Goal: Task Accomplishment & Management: Manage account settings

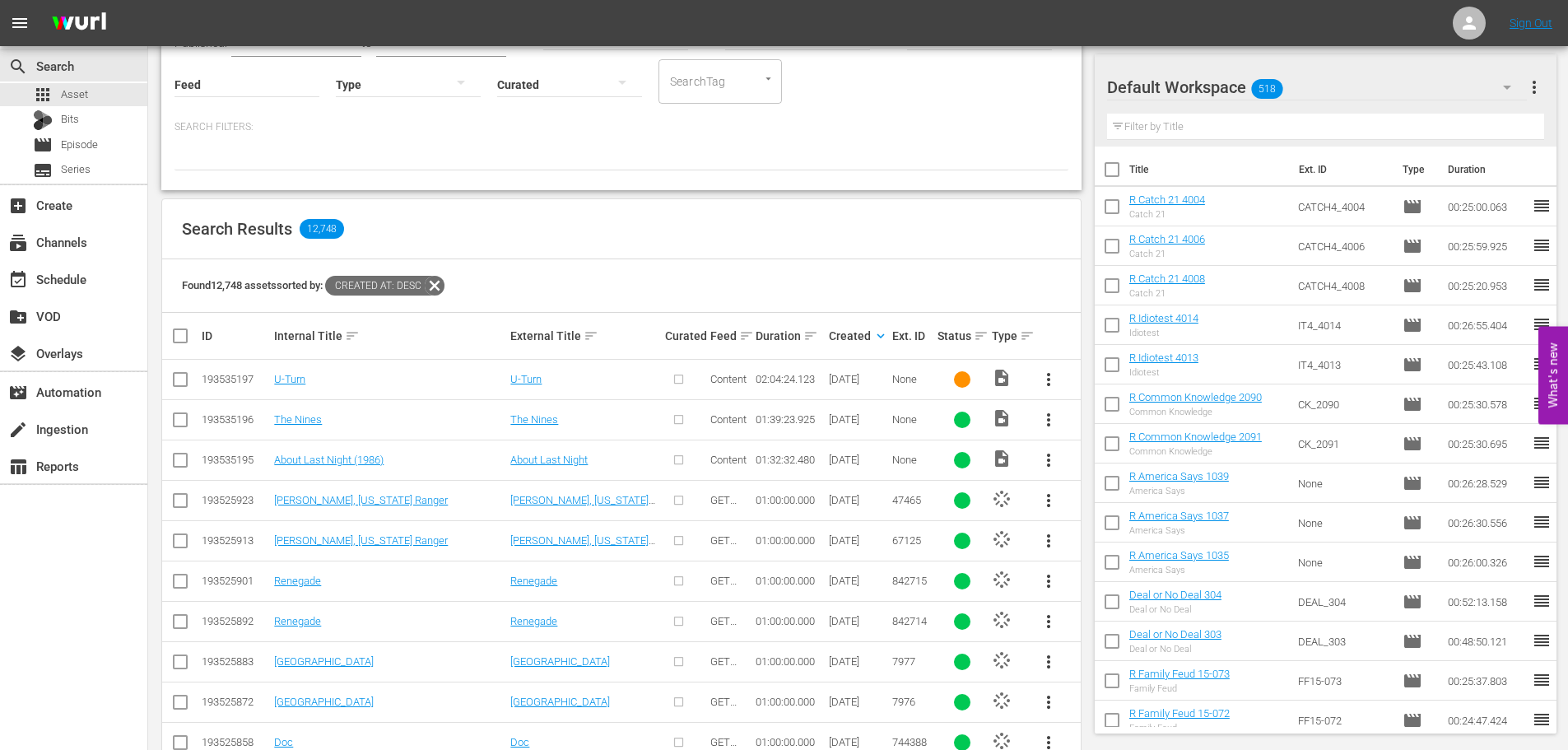
scroll to position [247, 0]
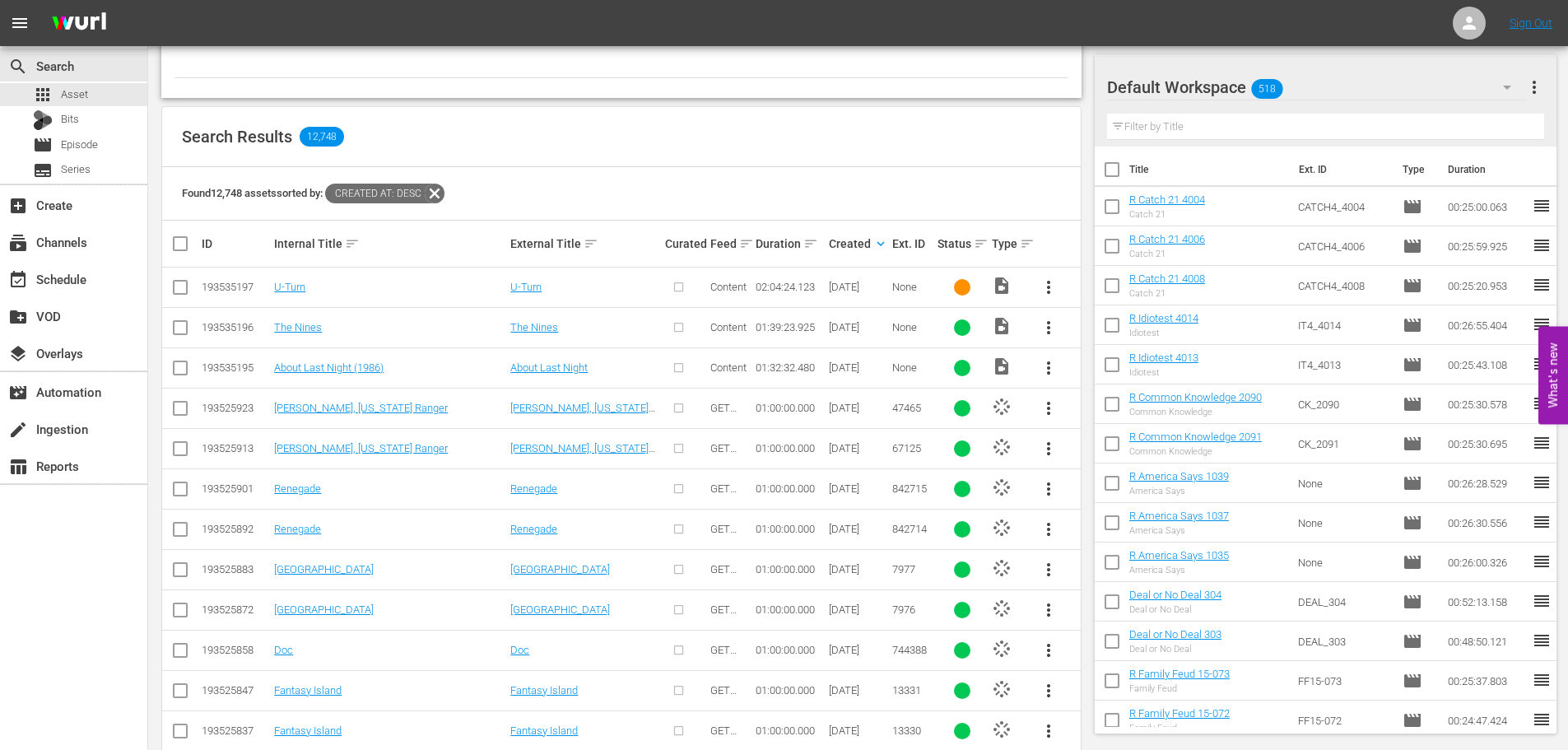
click at [182, 413] on input "checkbox" at bounding box center [180, 411] width 20 height 20
checkbox input "true"
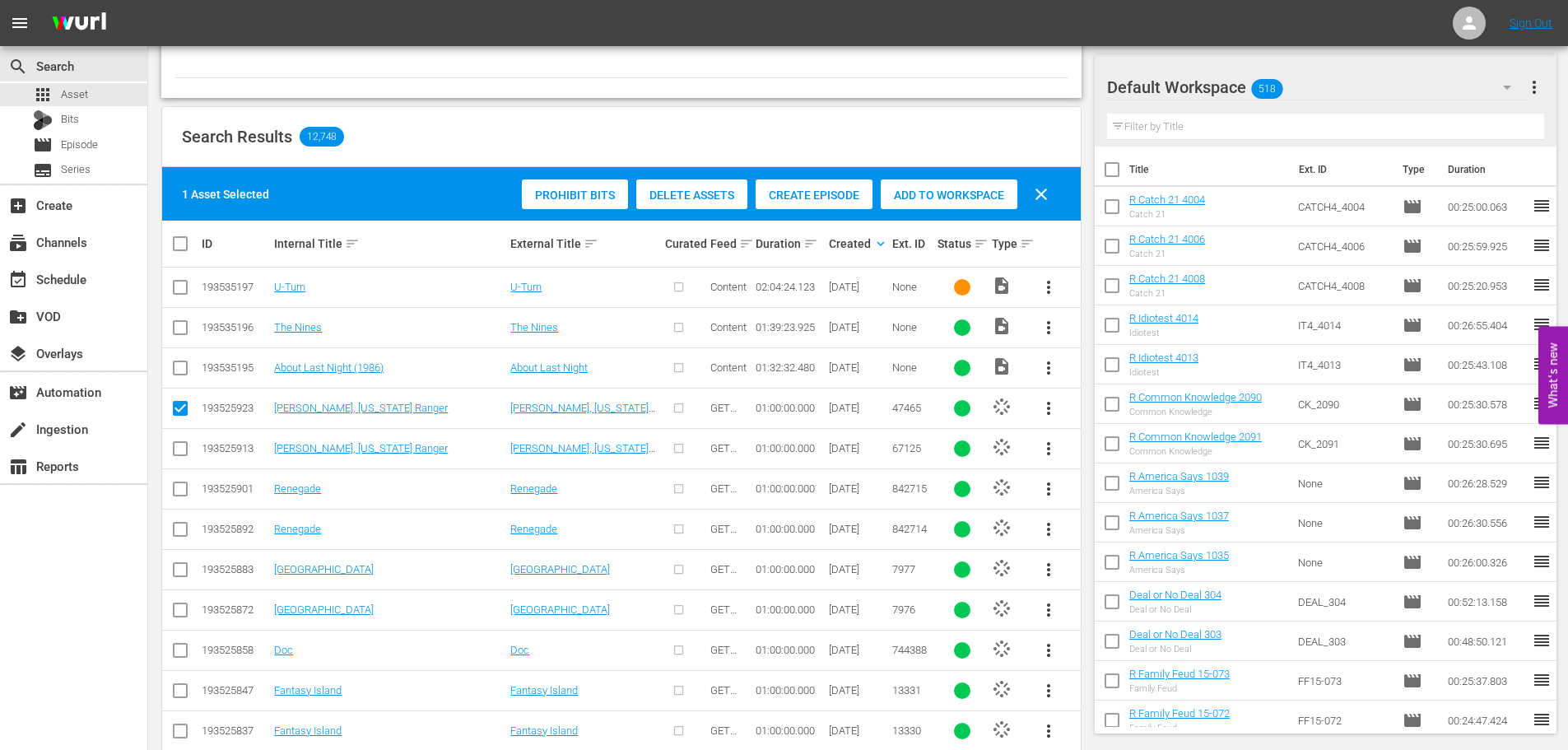
click at [178, 444] on input "checkbox" at bounding box center [180, 451] width 20 height 20
checkbox input "true"
click at [176, 484] on input "checkbox" at bounding box center [180, 492] width 20 height 20
checkbox input "true"
click at [186, 538] on input "checkbox" at bounding box center [180, 532] width 20 height 20
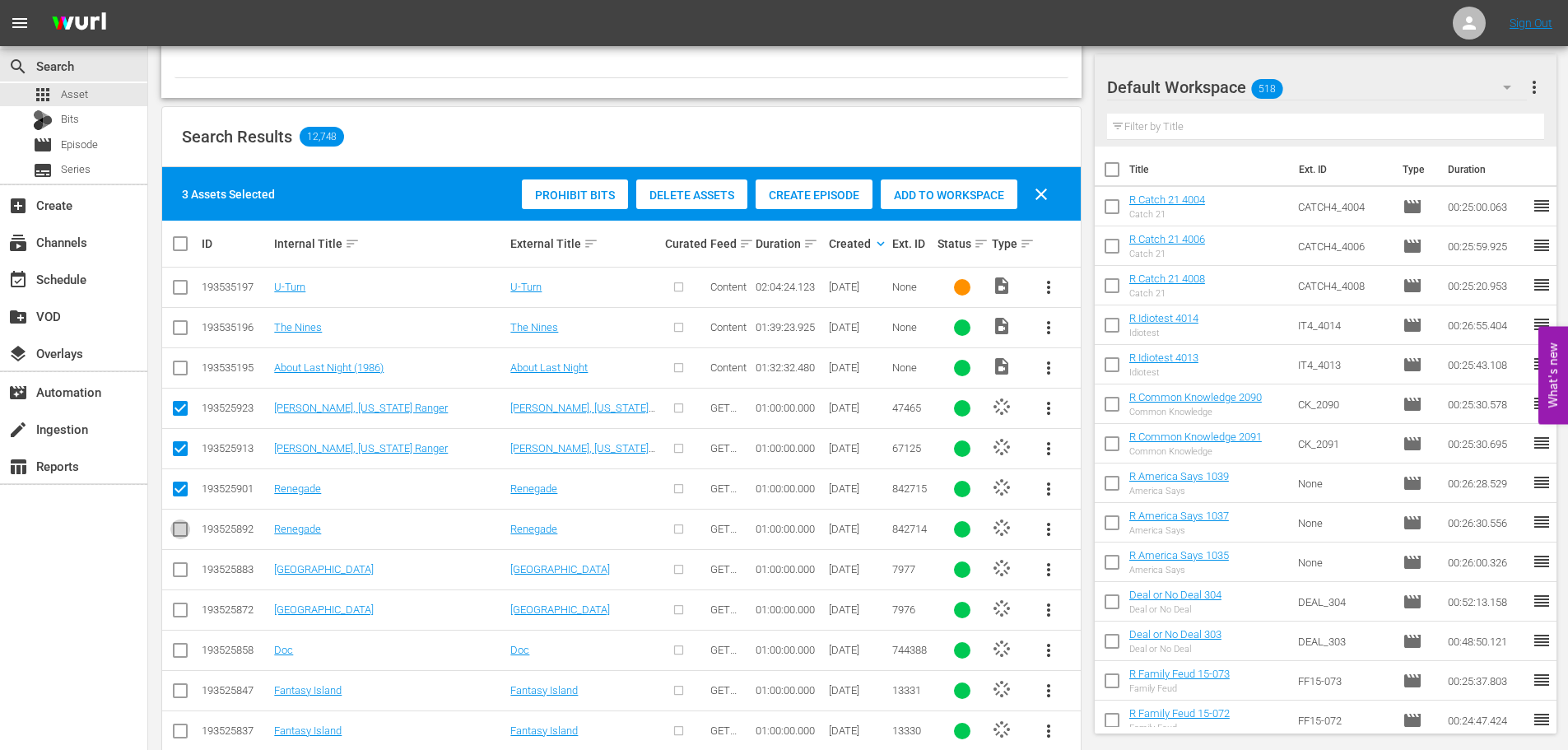
checkbox input "true"
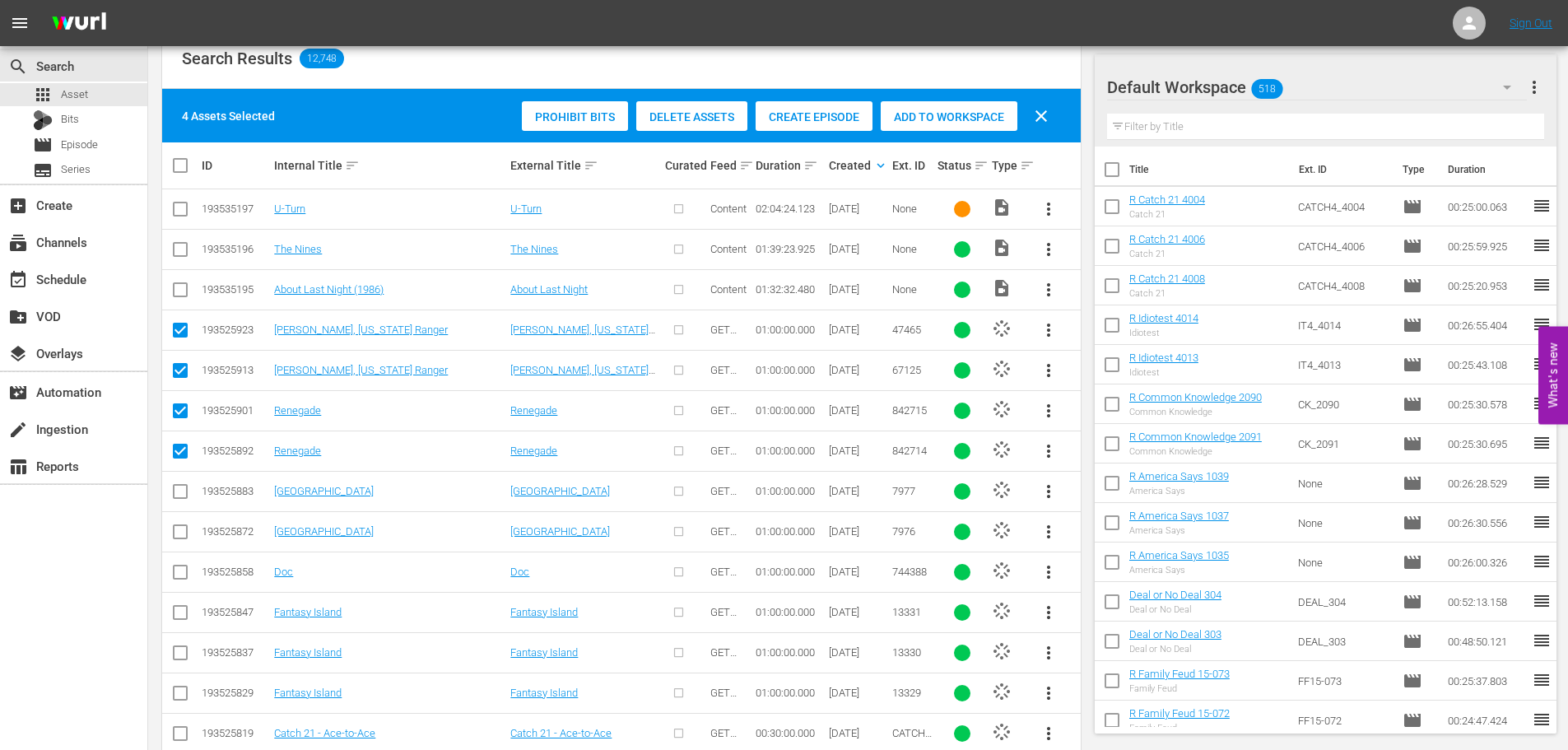
scroll to position [330, 0]
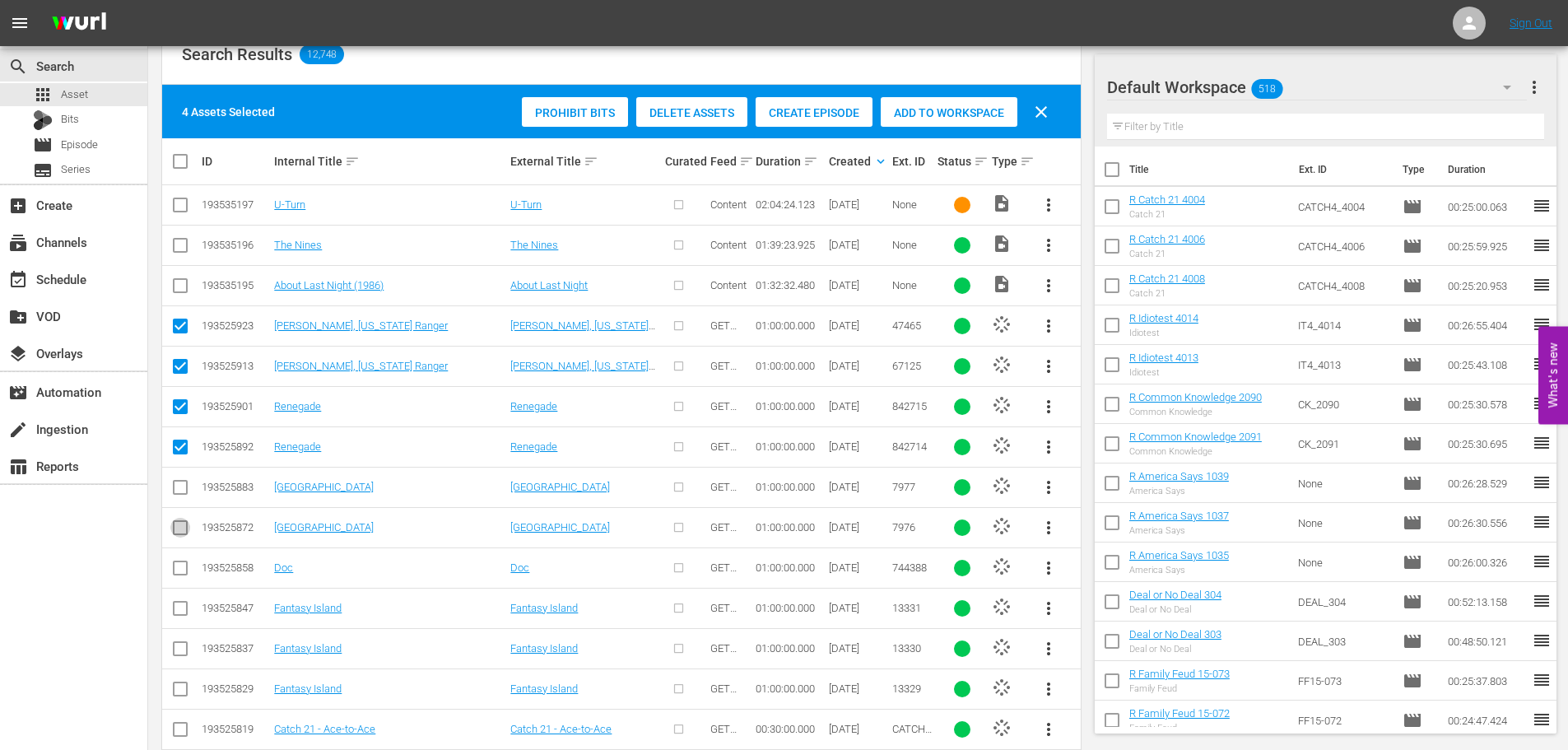
click at [187, 518] on icon at bounding box center [180, 528] width 20 height 20
click at [181, 540] on input "checkbox" at bounding box center [180, 530] width 20 height 20
checkbox input "true"
click at [175, 581] on td at bounding box center [180, 567] width 37 height 40
click at [1008, 368] on span "stream" at bounding box center [1001, 365] width 20 height 20
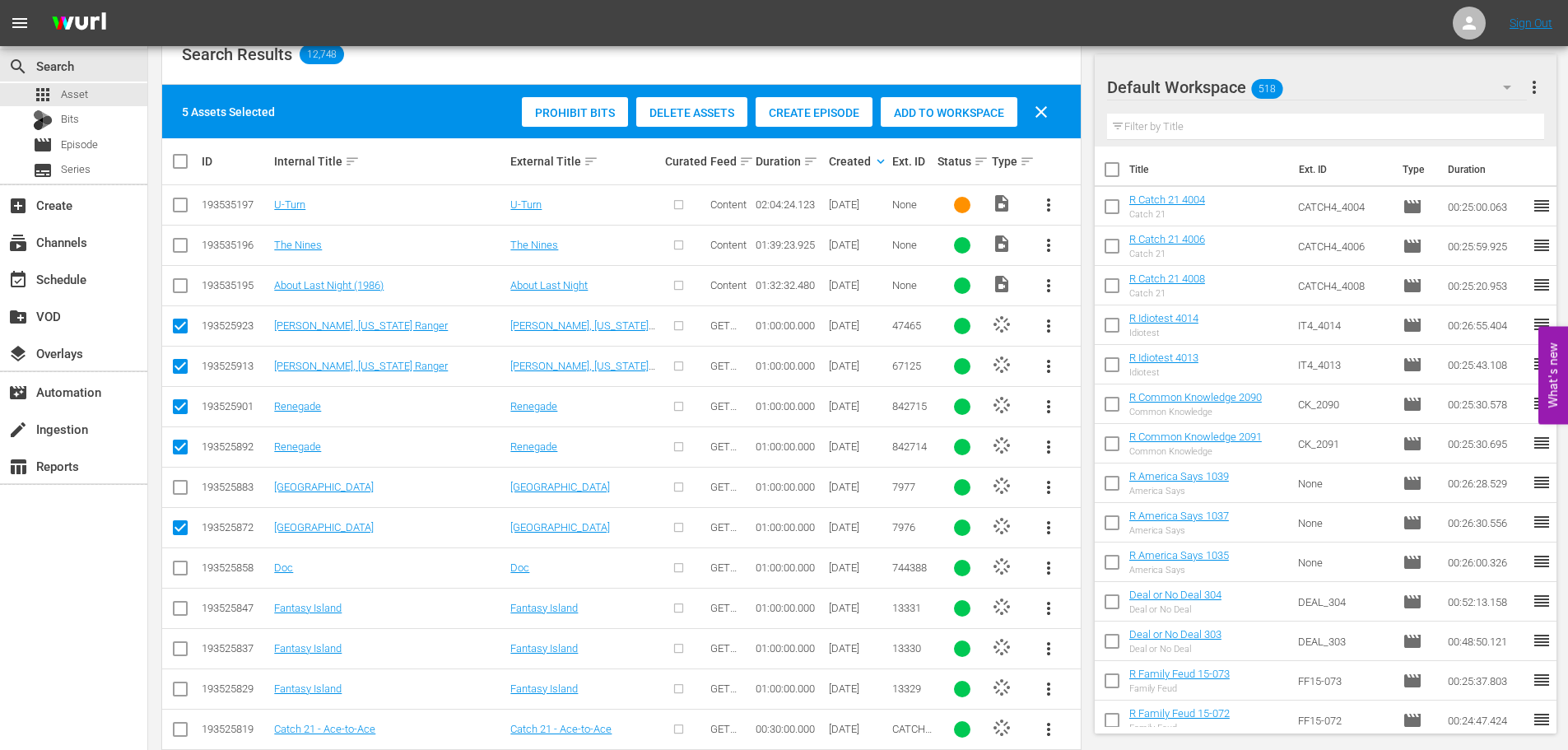
click at [187, 326] on input "checkbox" at bounding box center [180, 329] width 20 height 20
checkbox input "false"
click at [189, 367] on input "checkbox" at bounding box center [180, 369] width 20 height 20
checkbox input "false"
drag, startPoint x: 192, startPoint y: 407, endPoint x: 184, endPoint y: 415, distance: 11.3
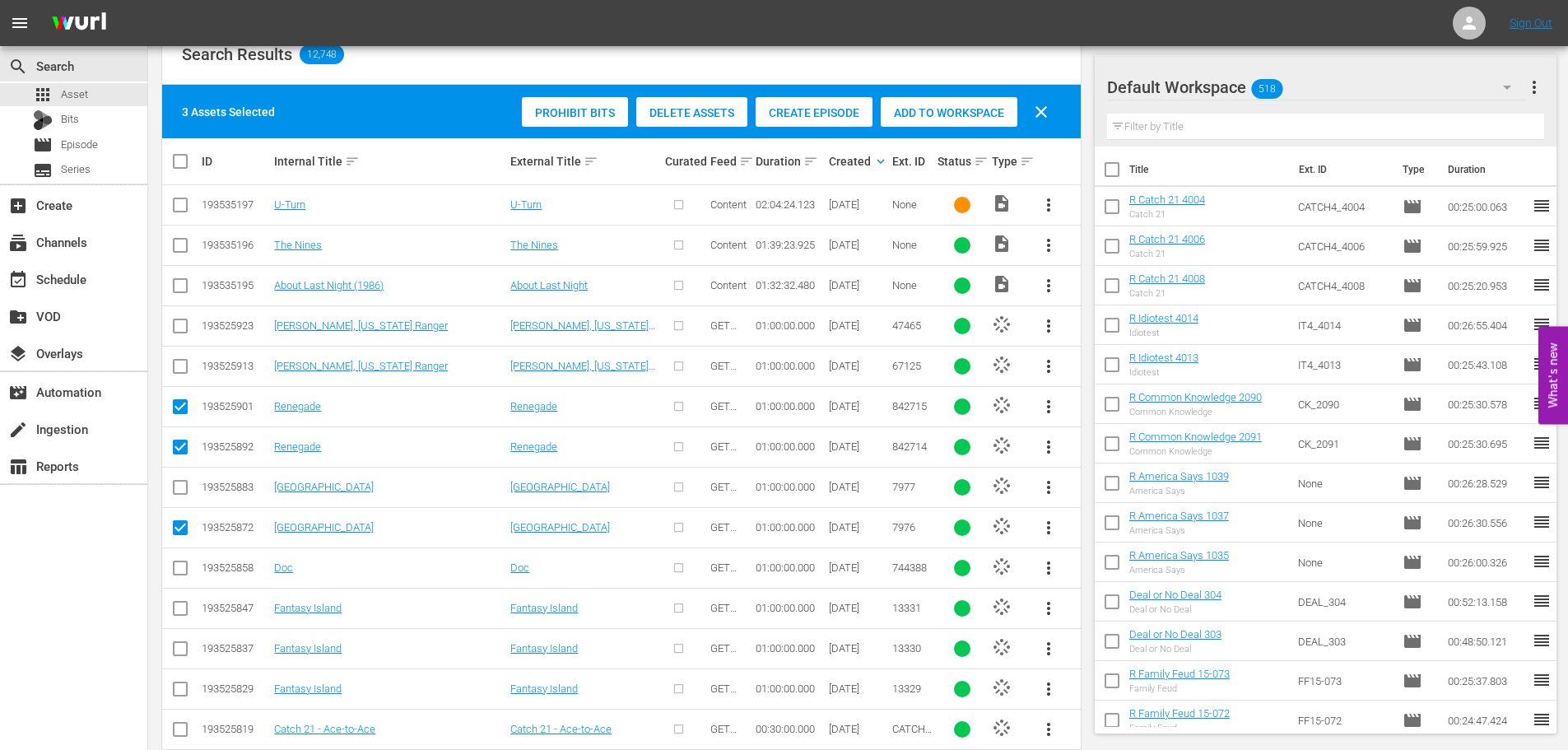
click at [194, 407] on td at bounding box center [180, 406] width 37 height 40
click at [184, 415] on input "checkbox" at bounding box center [180, 409] width 20 height 20
checkbox input "false"
click at [180, 443] on input "checkbox" at bounding box center [180, 450] width 20 height 20
checkbox input "false"
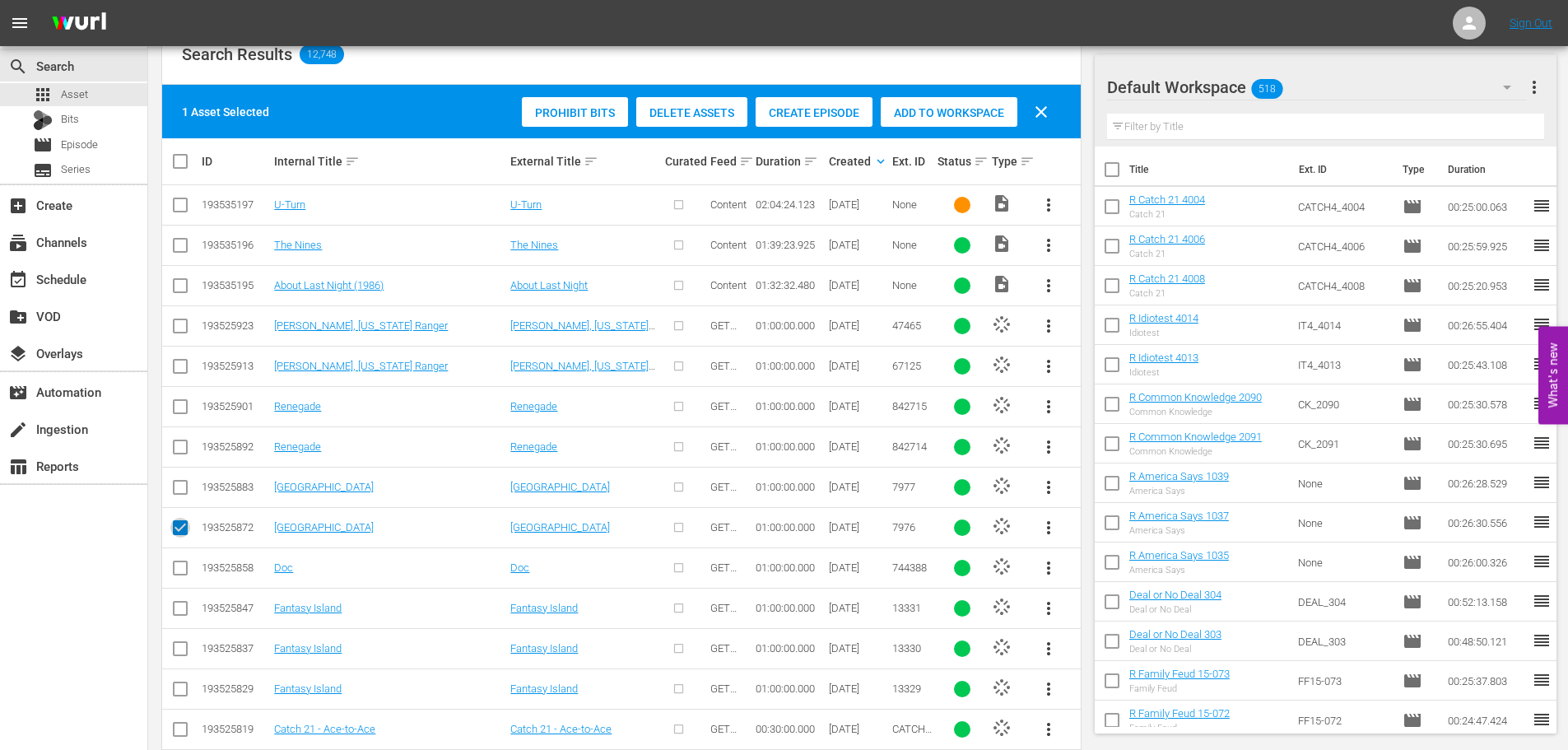
click at [182, 529] on input "checkbox" at bounding box center [180, 530] width 20 height 20
checkbox input "false"
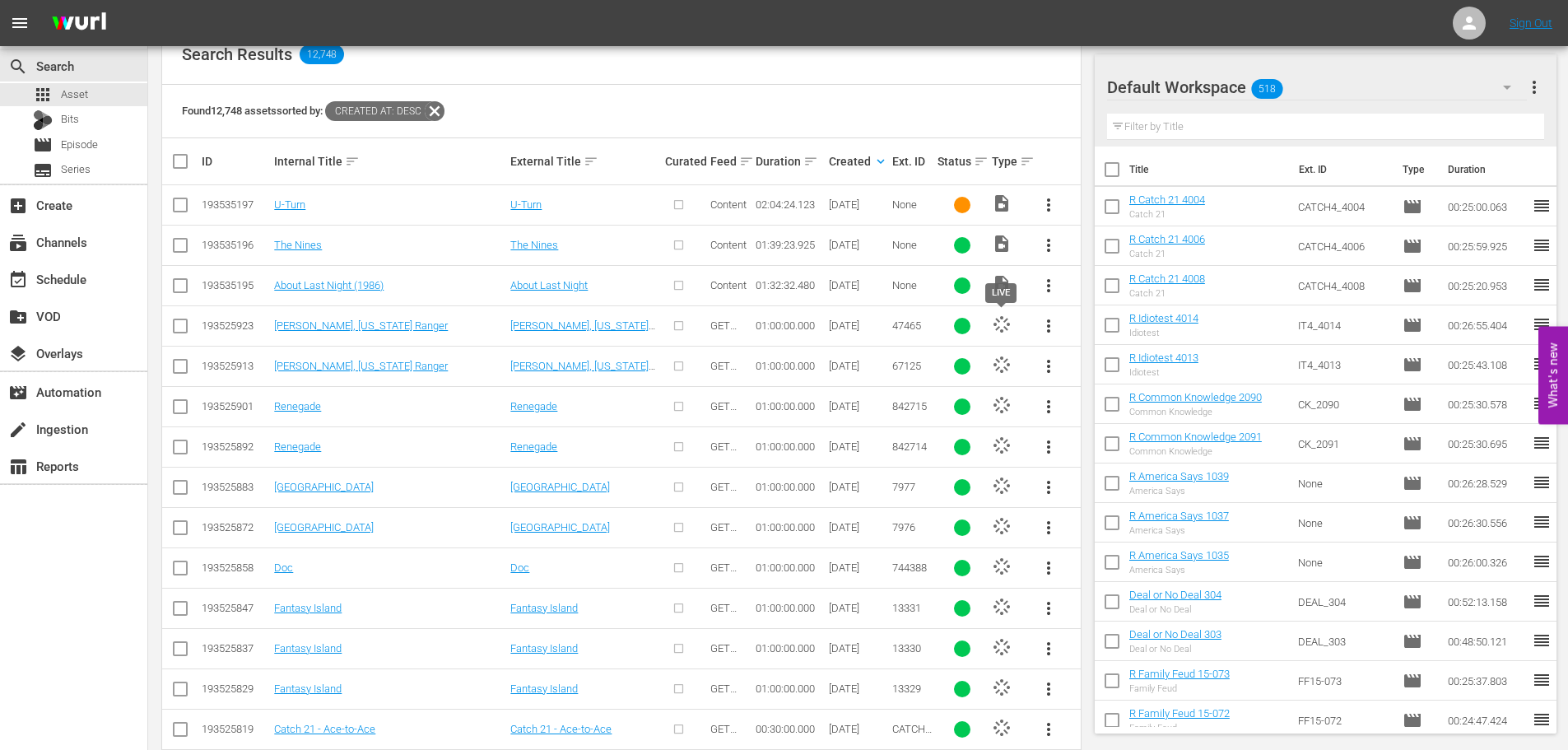
click at [1008, 321] on span "stream" at bounding box center [1001, 324] width 20 height 20
click at [570, 328] on link "[PERSON_NAME], [US_STATE] Ranger" at bounding box center [579, 331] width 138 height 25
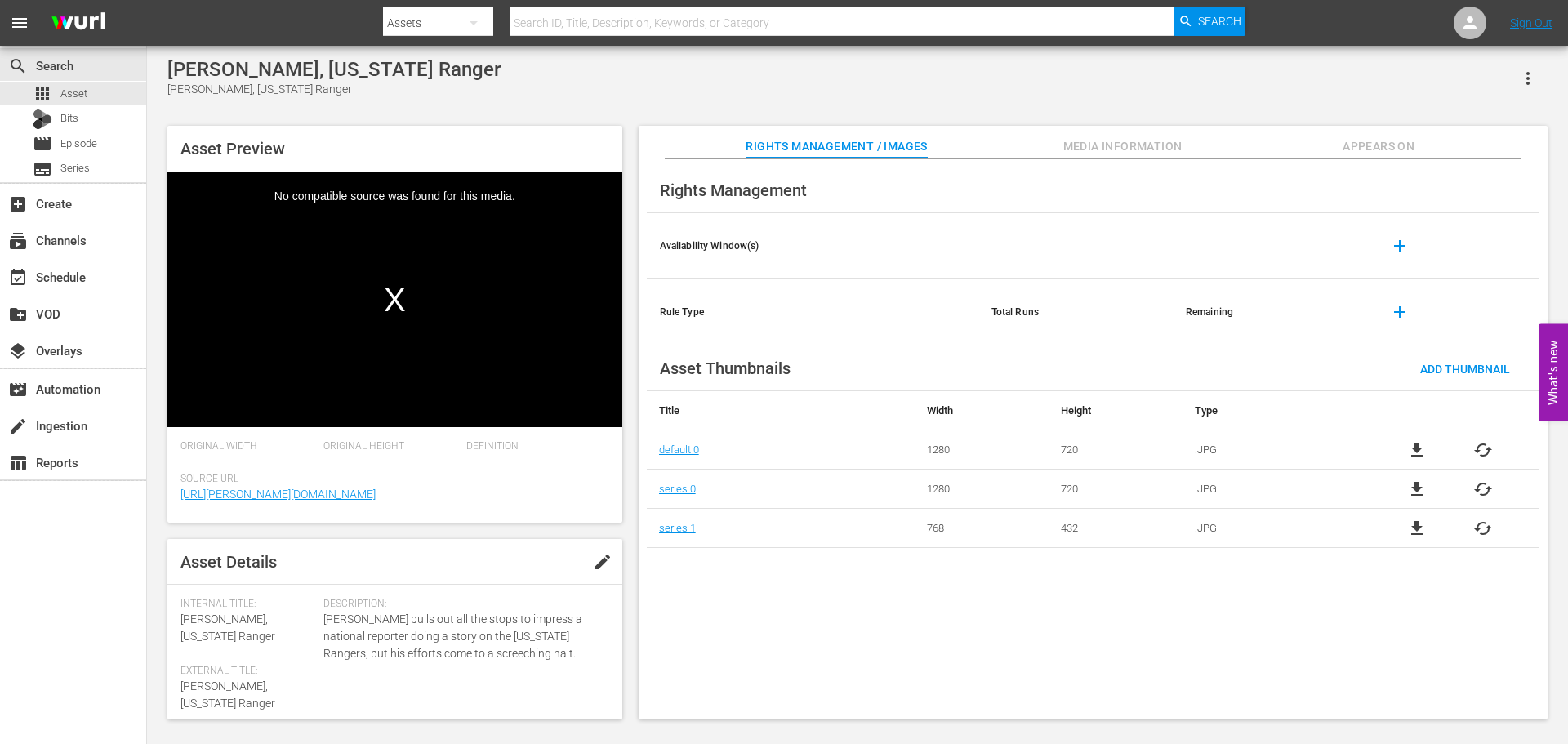
click at [392, 265] on div "Video Player" at bounding box center [395, 288] width 455 height 232
click at [1082, 132] on button "Media Information" at bounding box center [1124, 142] width 123 height 32
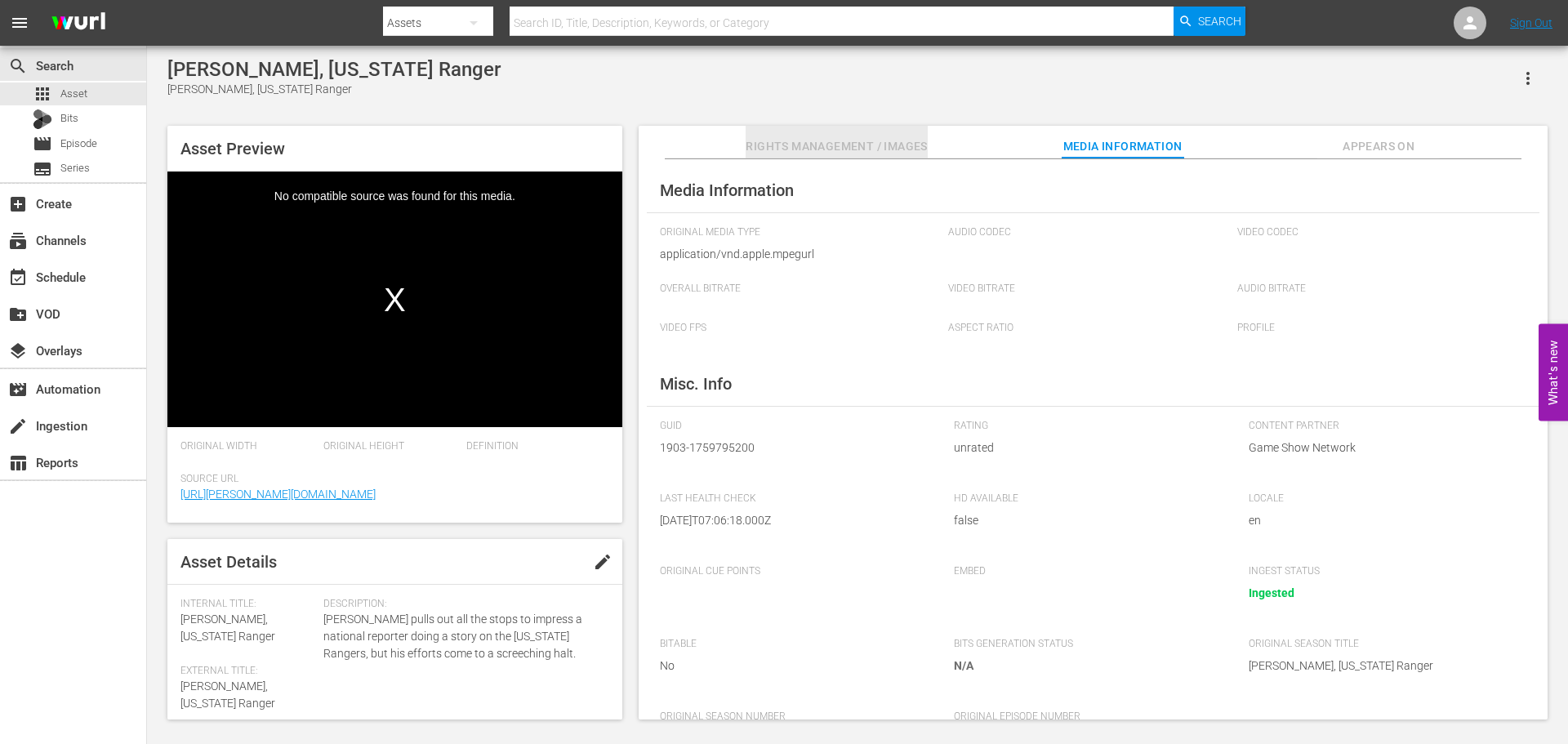
click at [866, 152] on span "Rights Management / Images" at bounding box center [836, 146] width 181 height 20
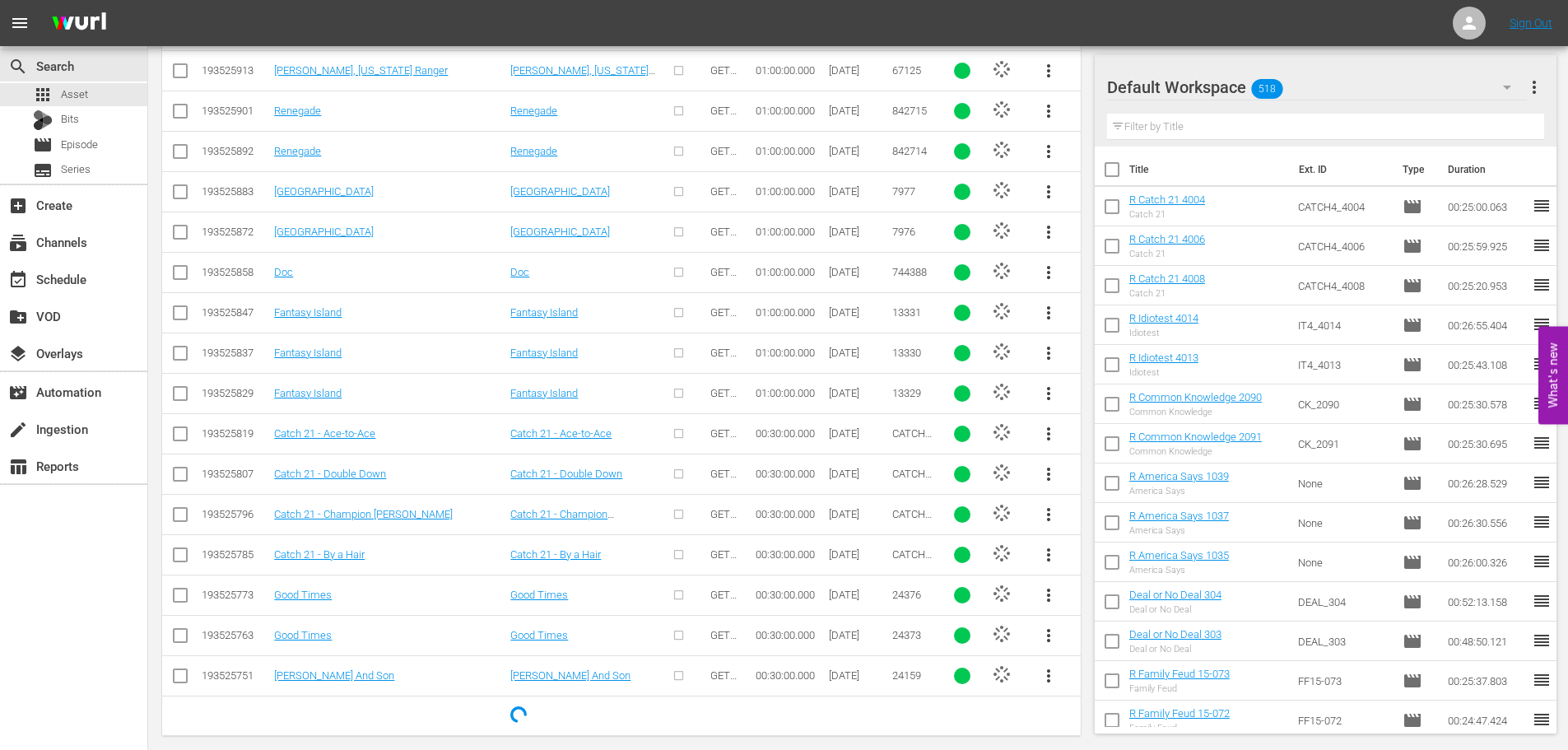
scroll to position [642, 0]
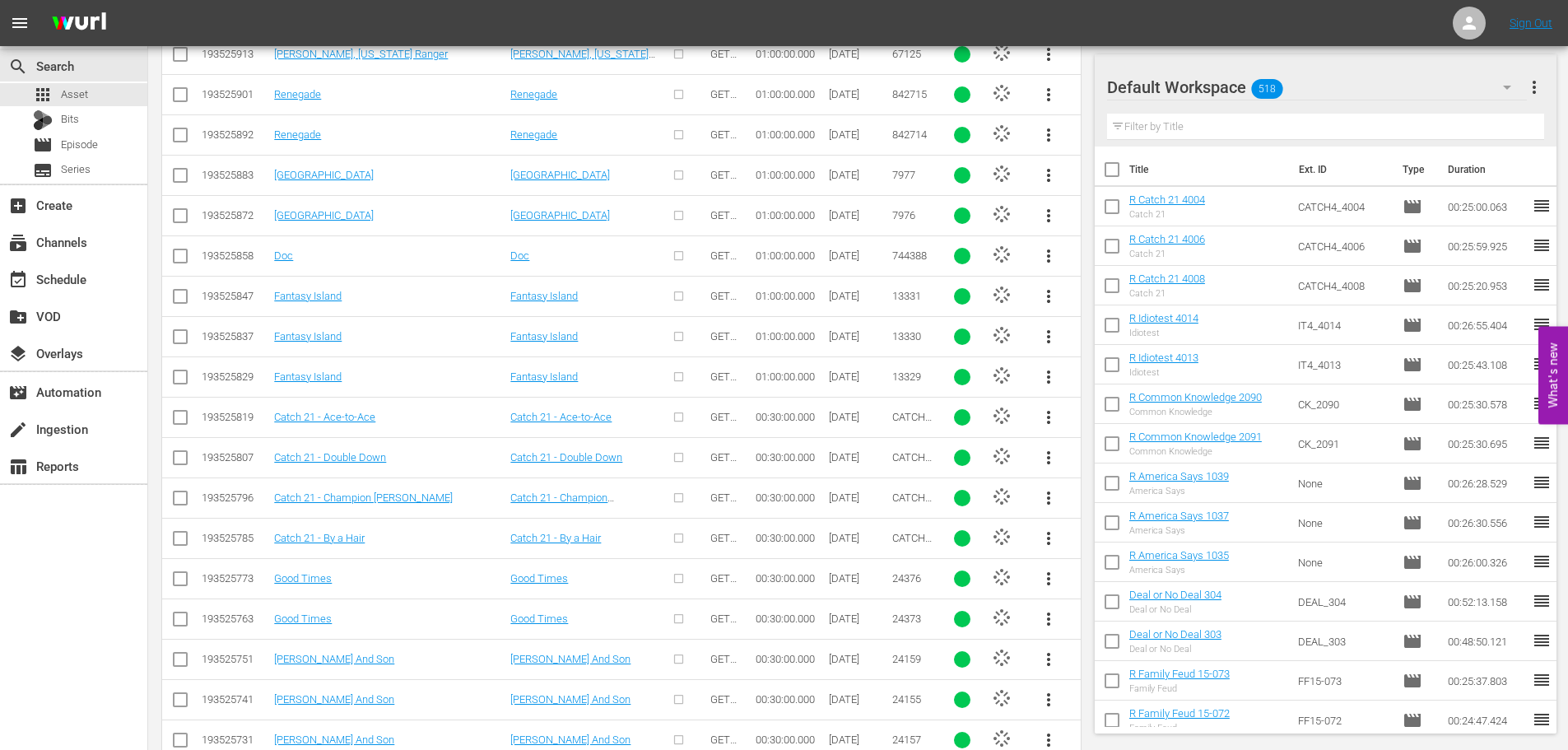
click at [301, 650] on td "[PERSON_NAME] And Son" at bounding box center [389, 659] width 236 height 40
click at [317, 659] on link "[PERSON_NAME] And Son" at bounding box center [335, 659] width 120 height 12
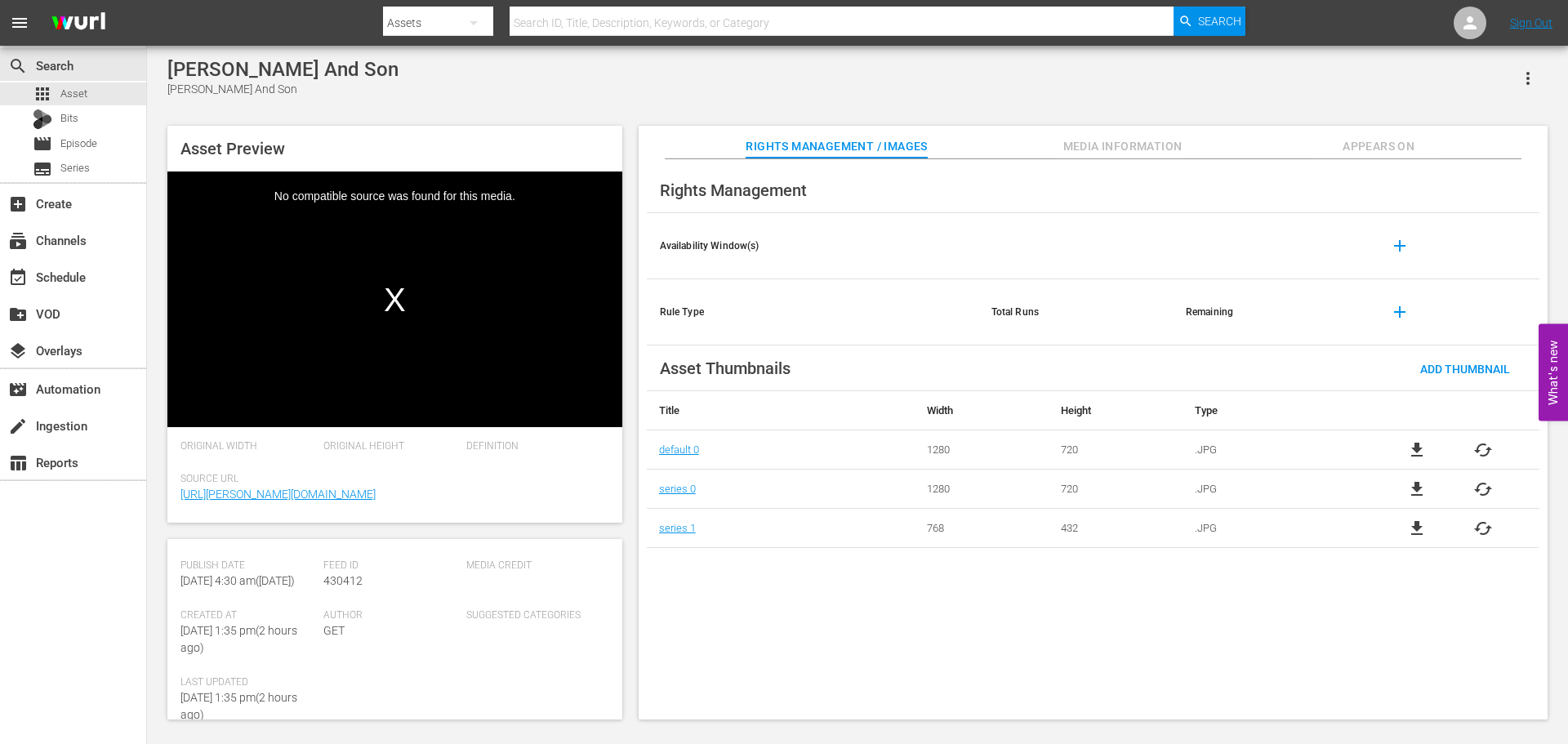
scroll to position [422, 0]
click at [1153, 149] on span "Media Information" at bounding box center [1124, 146] width 123 height 20
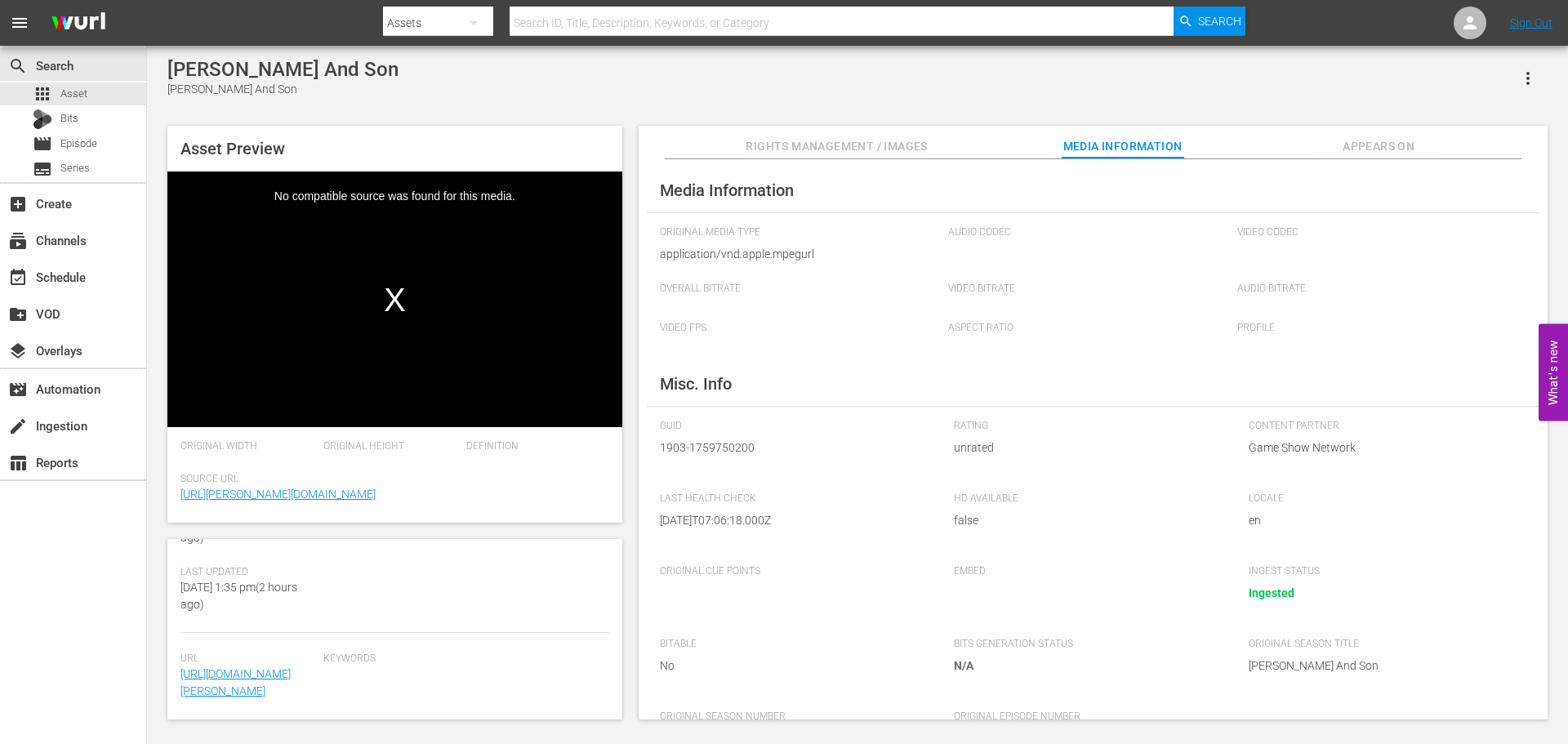
click at [1348, 127] on button "Appears On" at bounding box center [1379, 142] width 123 height 32
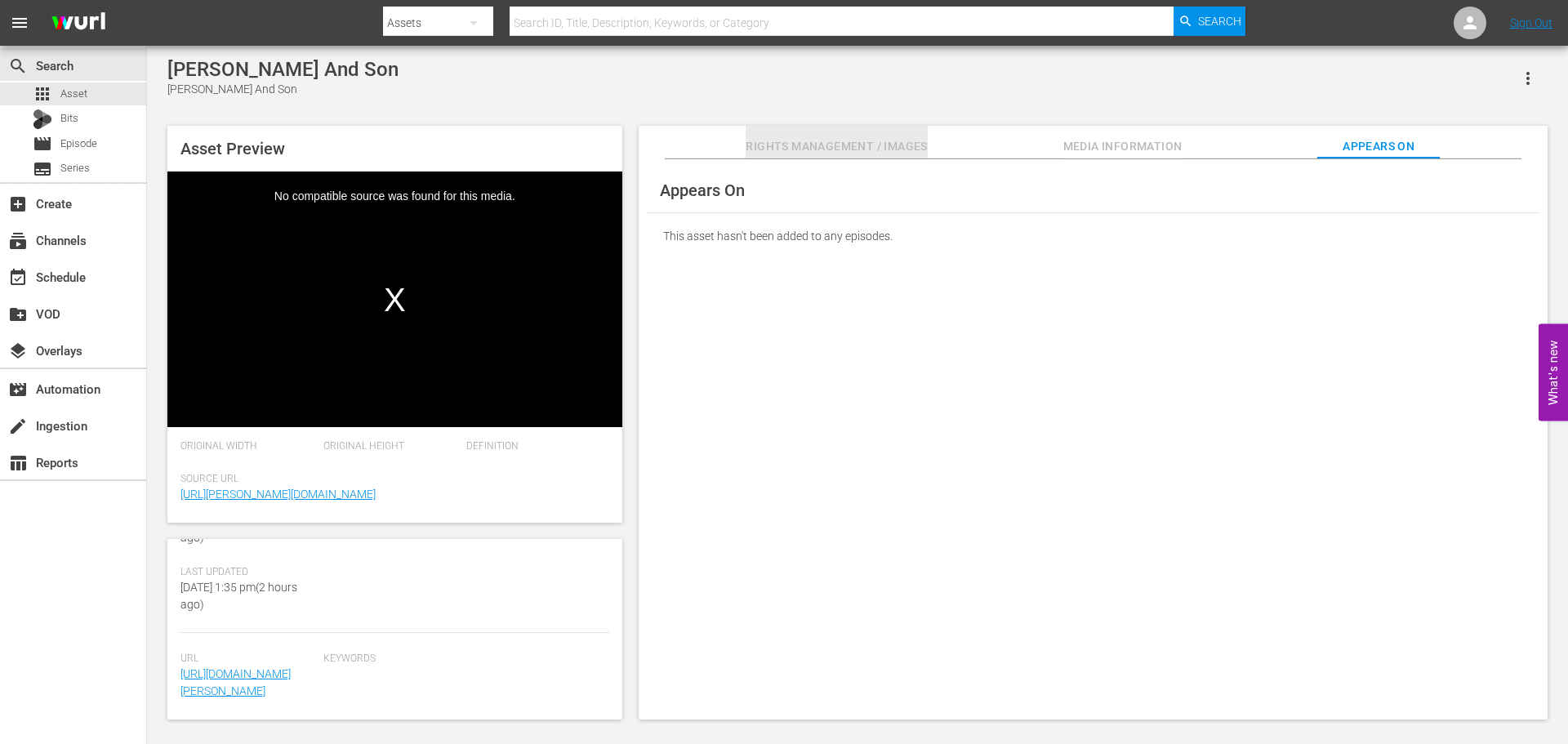
click at [784, 148] on span "Rights Management / Images" at bounding box center [836, 146] width 181 height 20
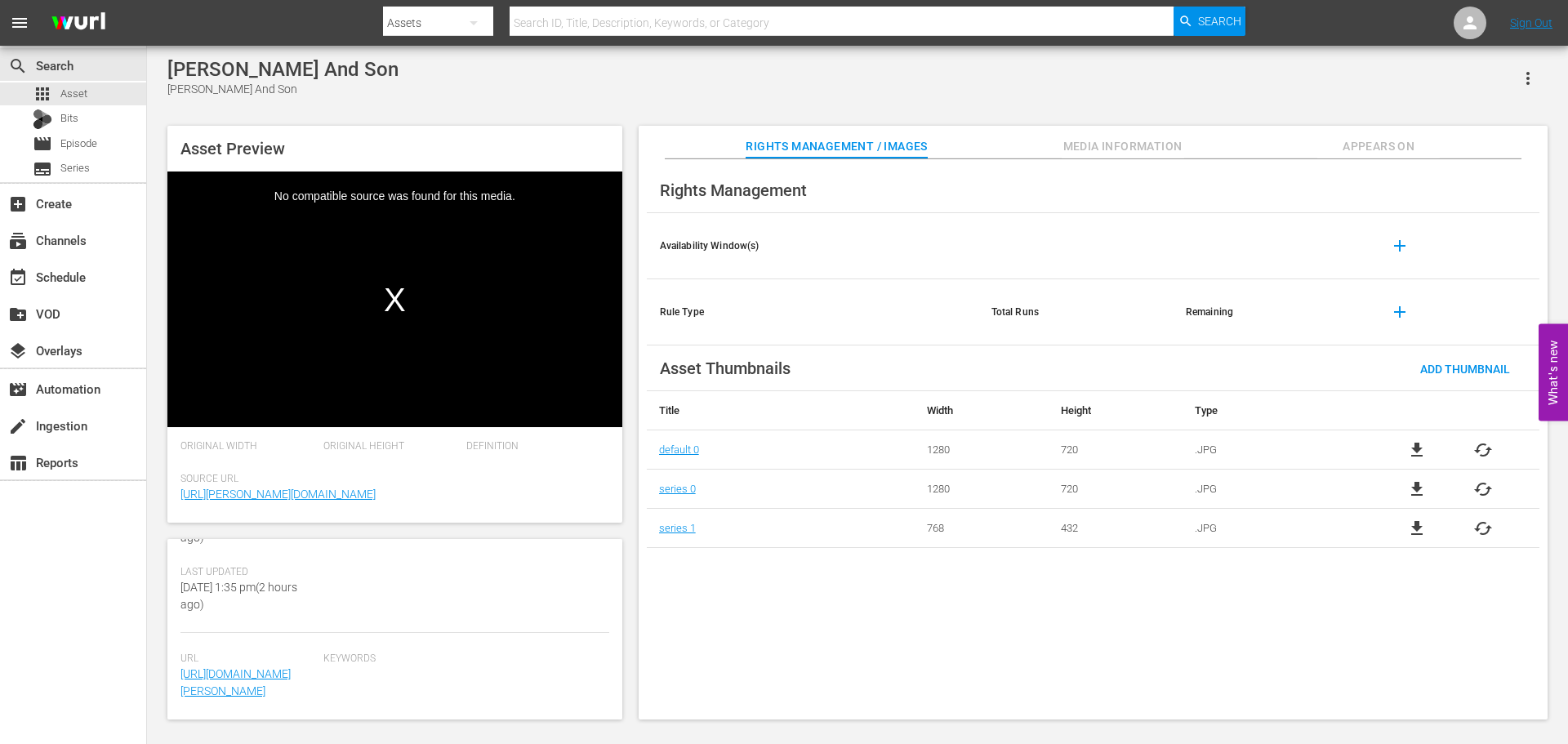
click at [1069, 152] on span "Media Information" at bounding box center [1124, 146] width 123 height 20
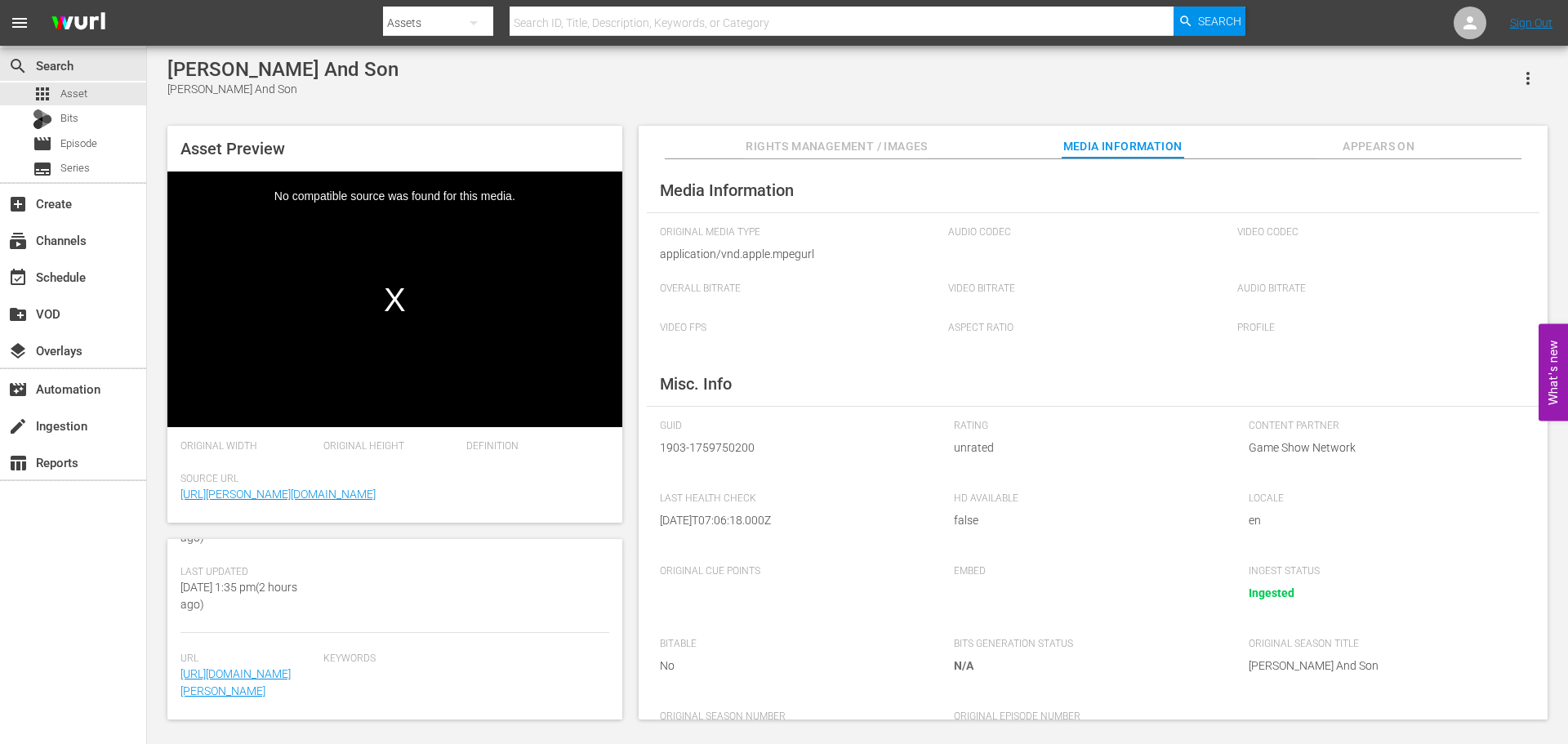
click at [467, 349] on div "Video Player" at bounding box center [395, 288] width 455 height 232
click at [387, 301] on div "Video Player" at bounding box center [395, 288] width 455 height 232
click at [756, 124] on div "Asset Preview Video Player is loading. Play Video Play Mute Current Time 00:00:…" at bounding box center [857, 415] width 1397 height 594
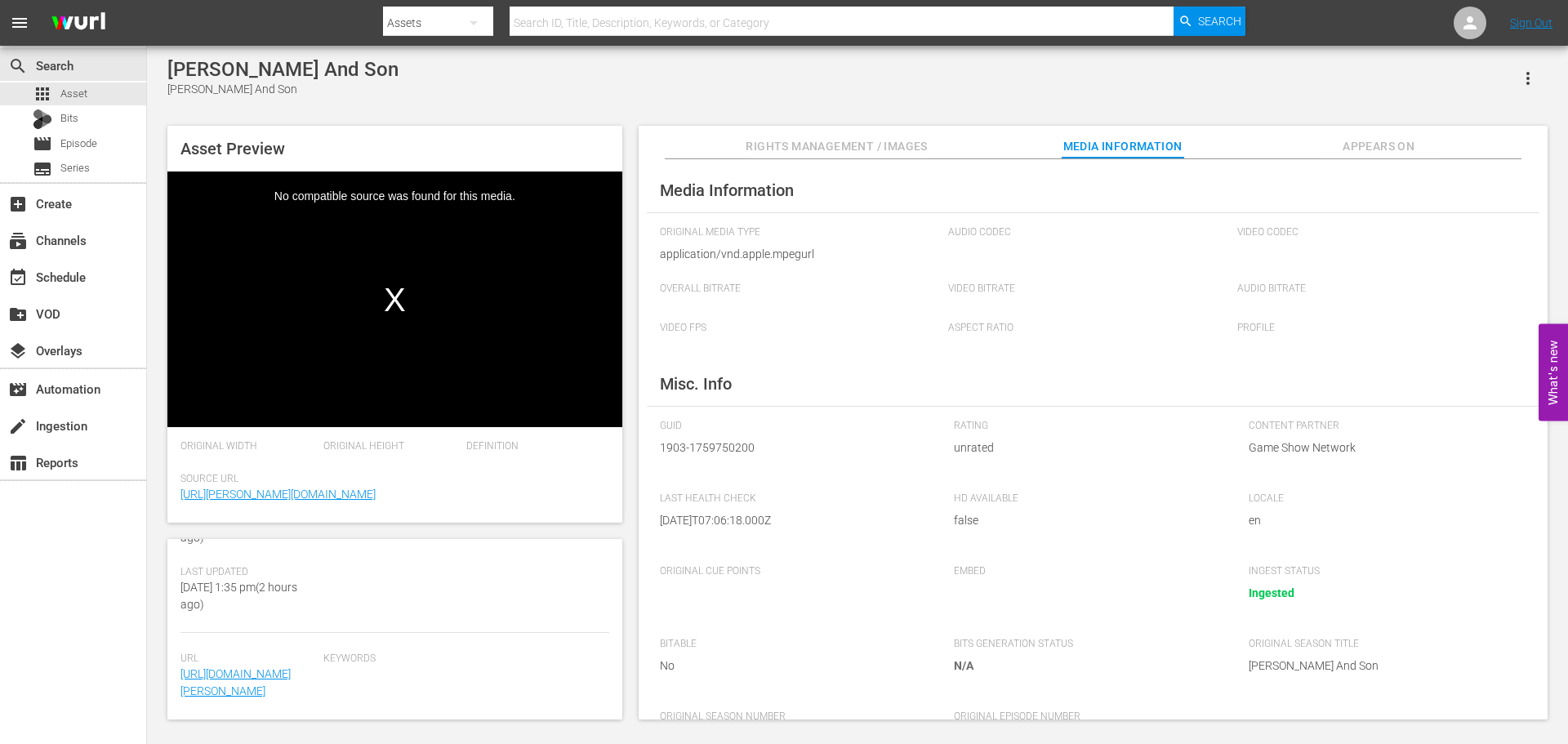
click at [795, 134] on button "Rights Management / Images" at bounding box center [836, 142] width 181 height 32
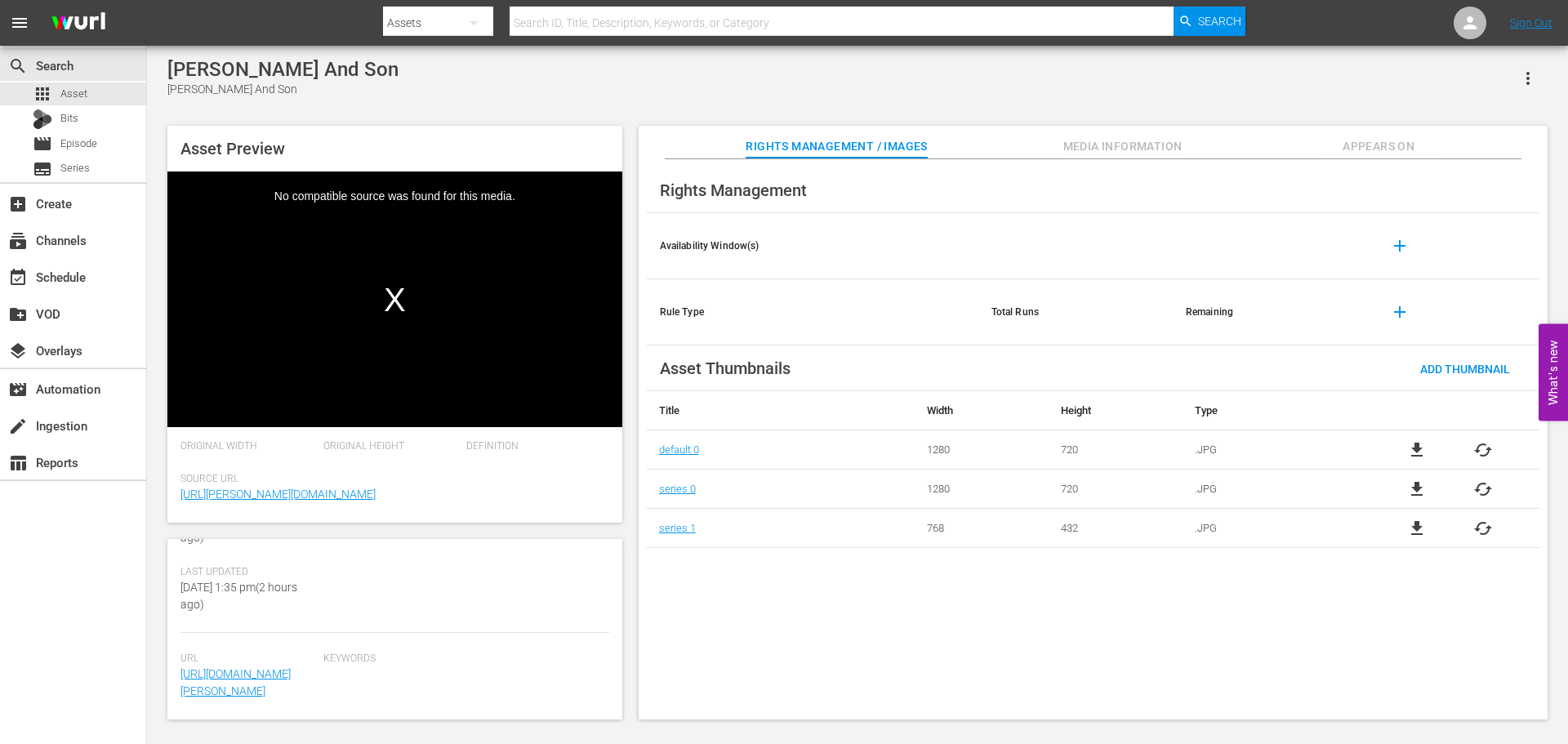
drag, startPoint x: 308, startPoint y: 708, endPoint x: 175, endPoint y: 610, distance: 165.2
click at [175, 610] on div "Asset Details edit Internal Title: [PERSON_NAME] And Son External Title: [PERSO…" at bounding box center [395, 629] width 455 height 180
copy div "Url [URL][DOMAIN_NAME][PERSON_NAME]"
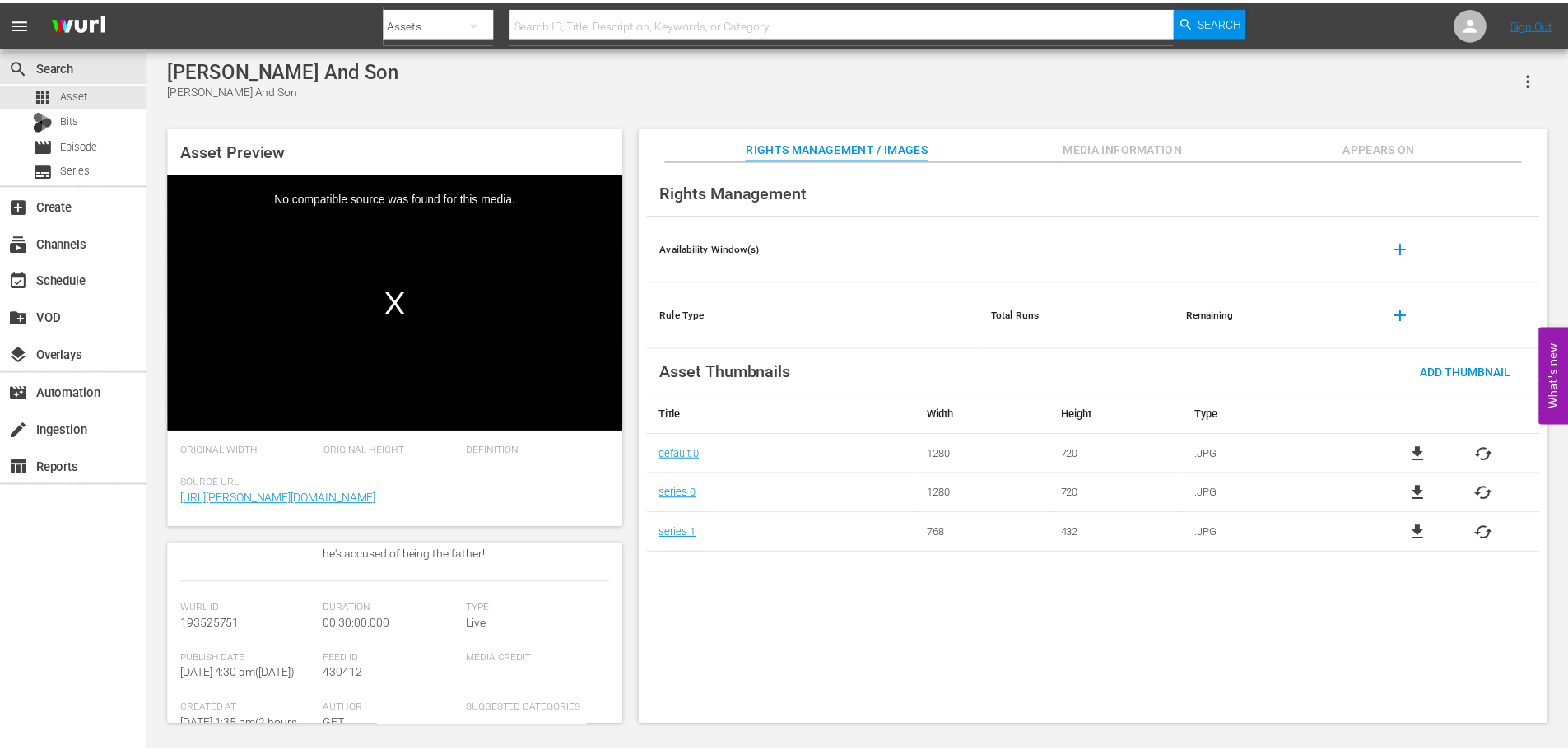
scroll to position [96, 0]
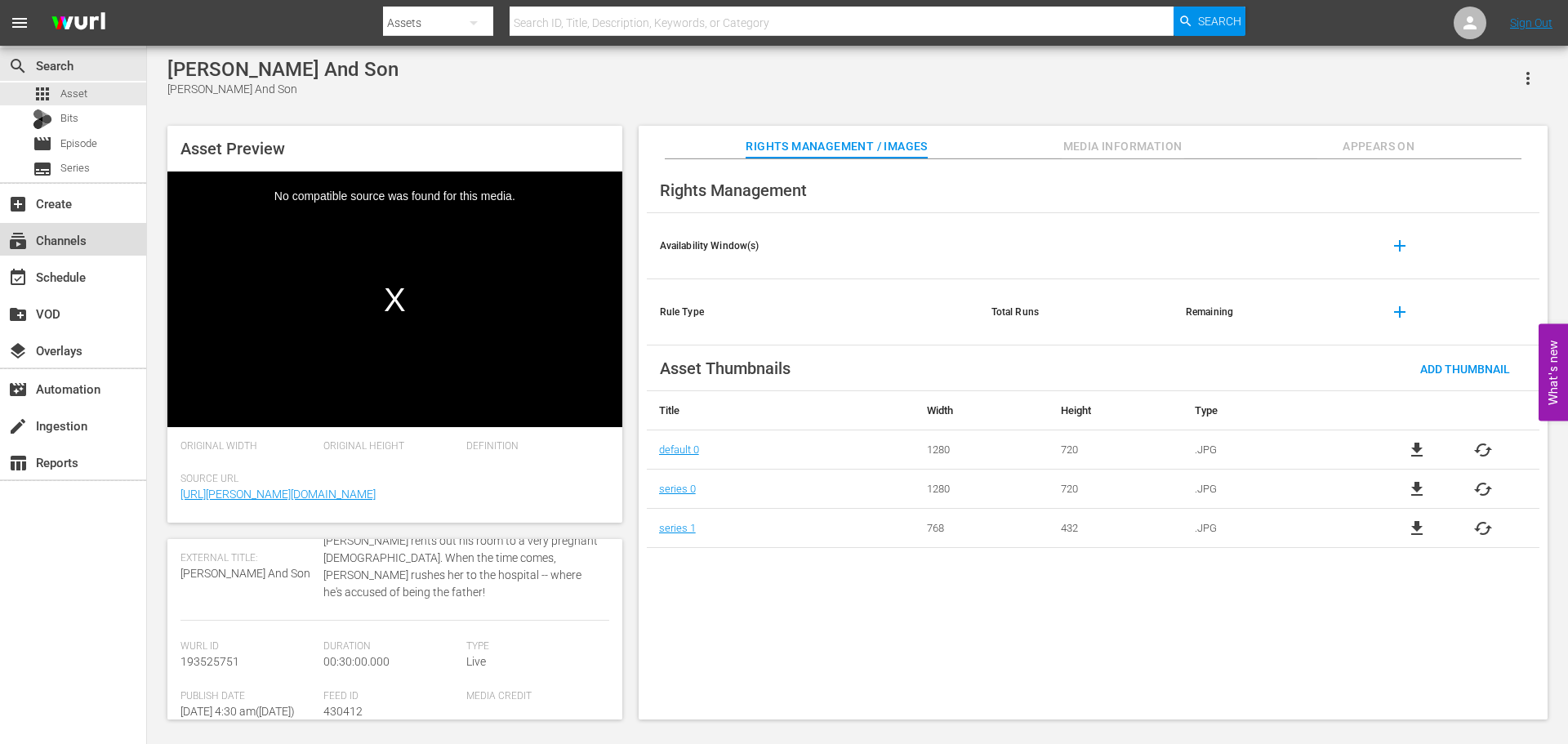
click at [97, 247] on div "subscriptions Channels" at bounding box center [73, 239] width 146 height 32
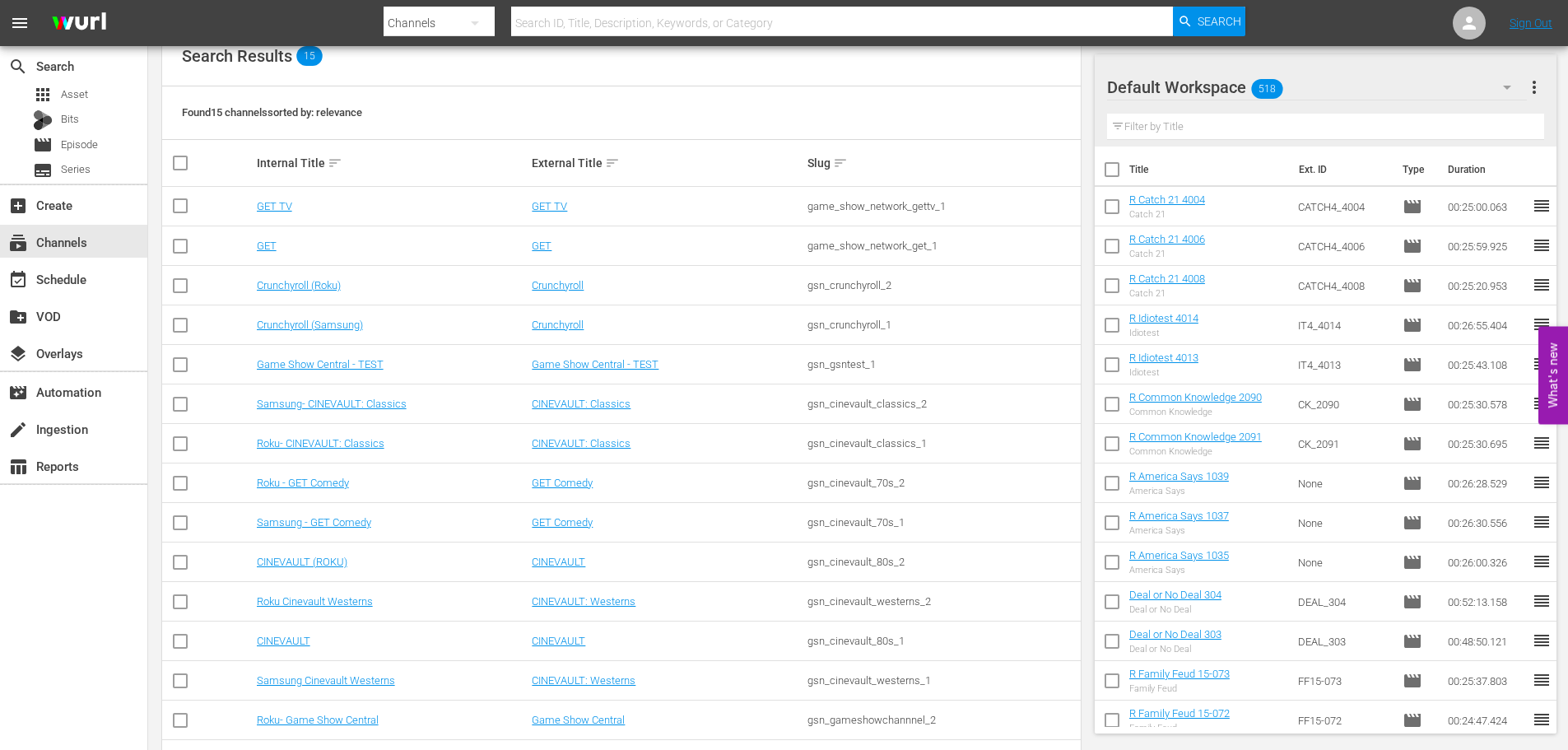
scroll to position [255, 0]
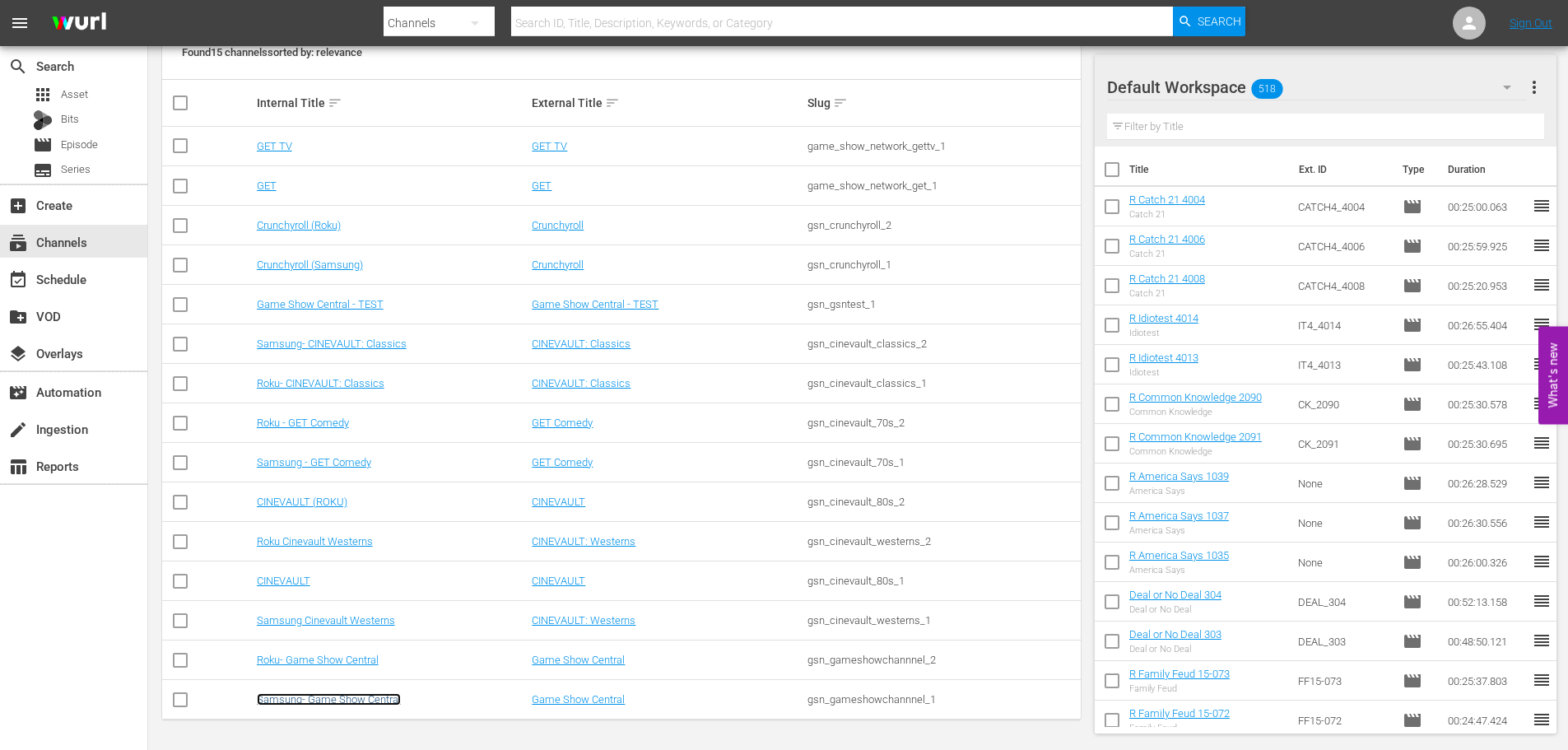
click at [328, 705] on link "Samsung- Game Show Central" at bounding box center [329, 699] width 144 height 12
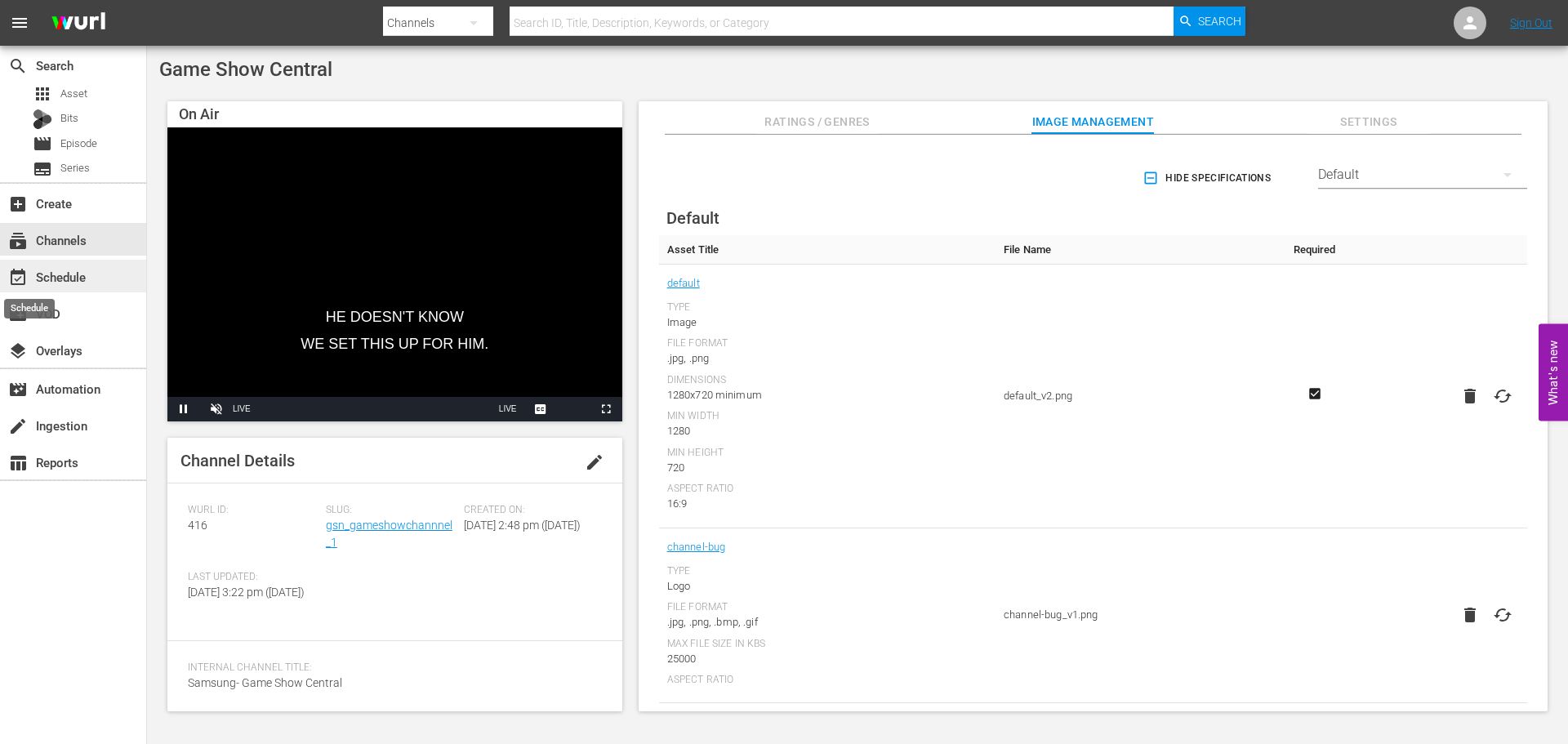
click at [26, 273] on span "event_available" at bounding box center [18, 278] width 20 height 20
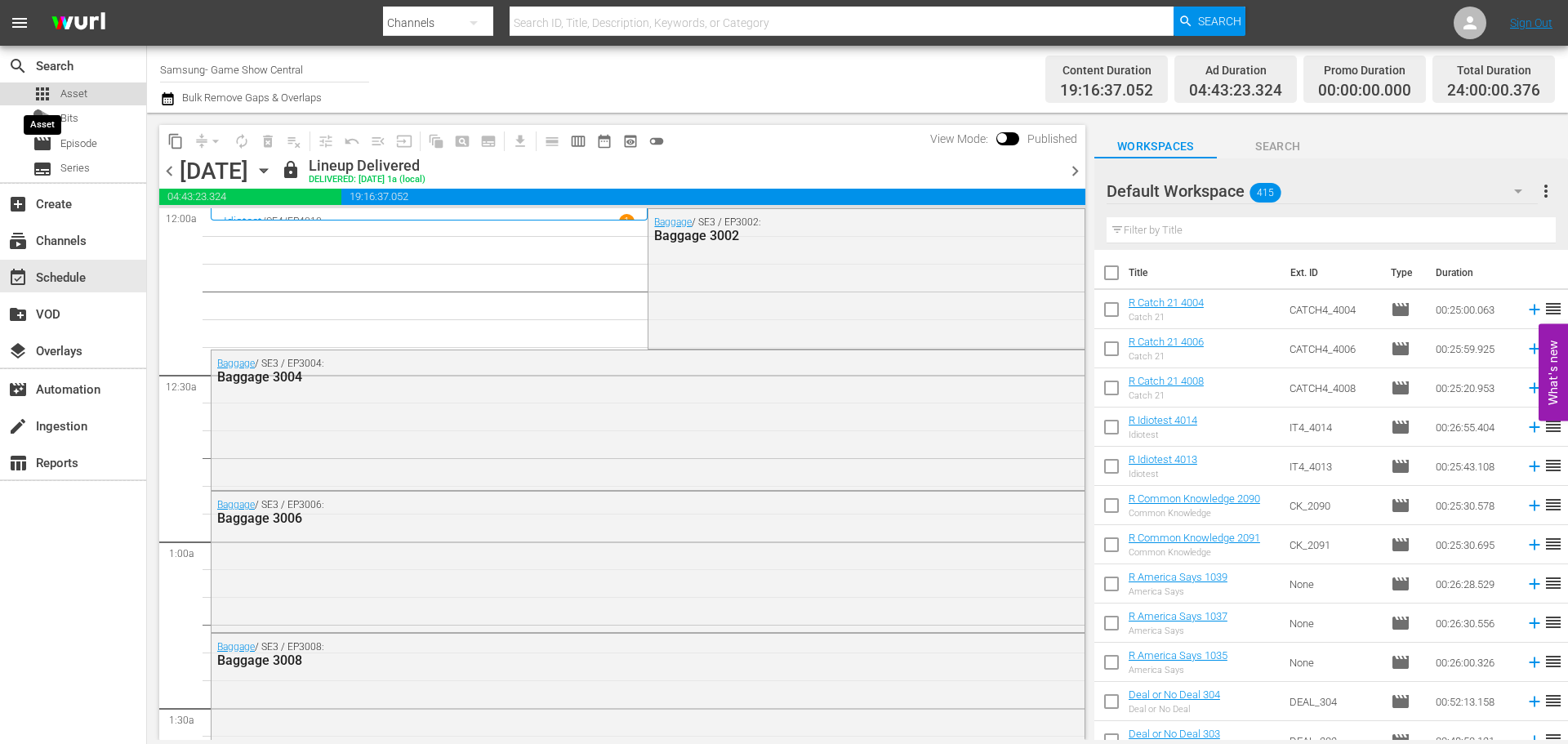
click at [39, 89] on span "apps" at bounding box center [42, 94] width 20 height 20
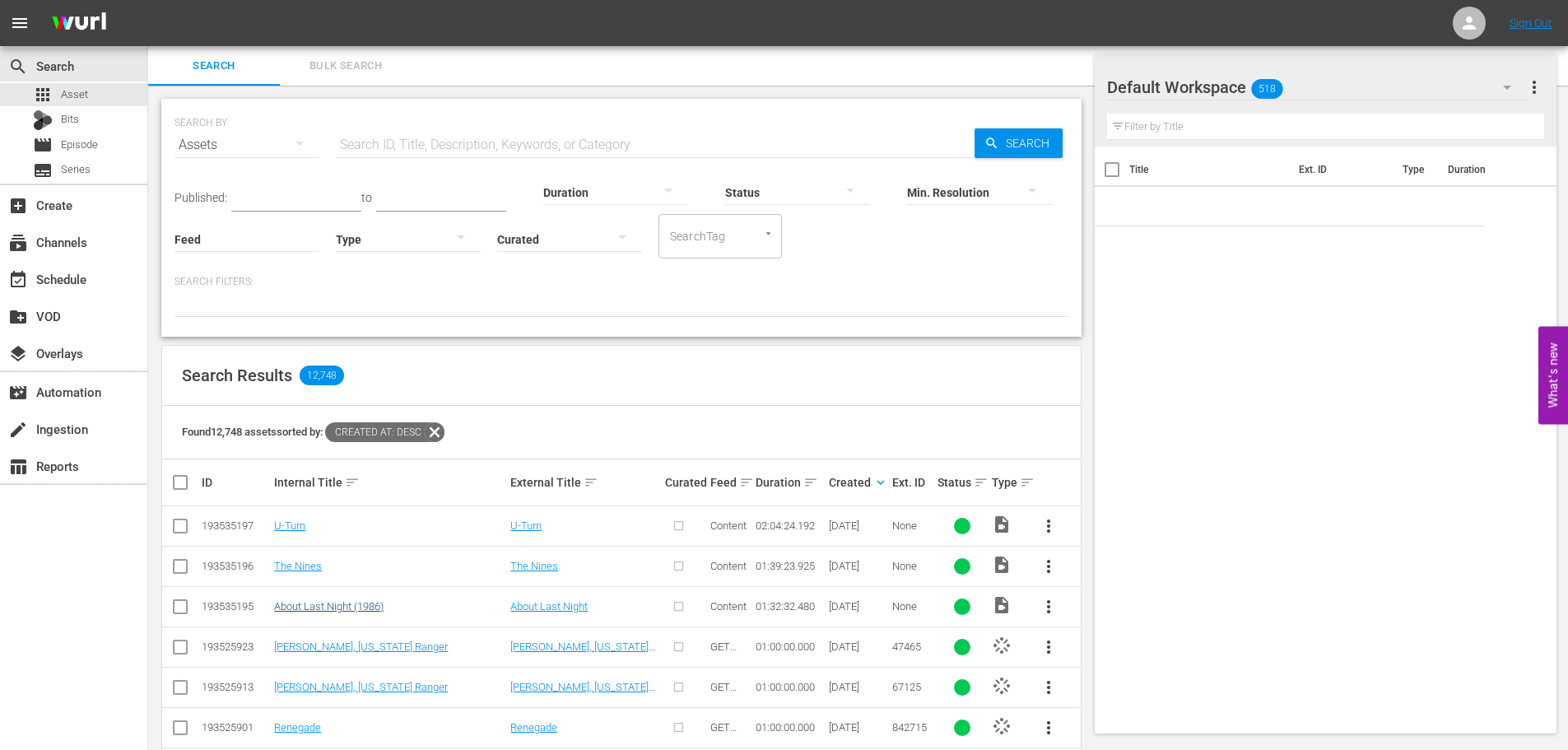
scroll to position [247, 0]
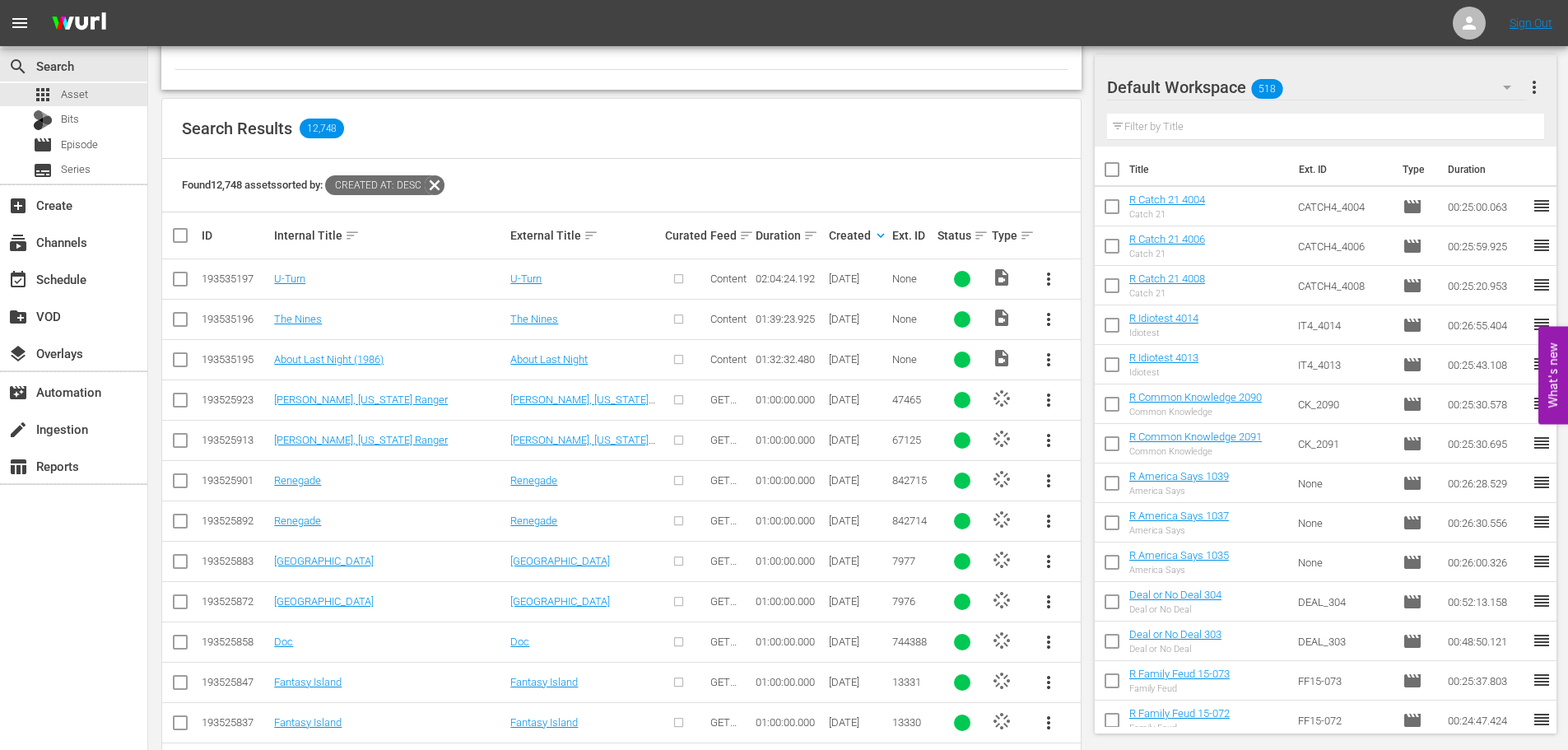
drag, startPoint x: 178, startPoint y: 316, endPoint x: 158, endPoint y: 277, distance: 43.8
click at [178, 316] on input "checkbox" at bounding box center [180, 323] width 20 height 20
checkbox input "true"
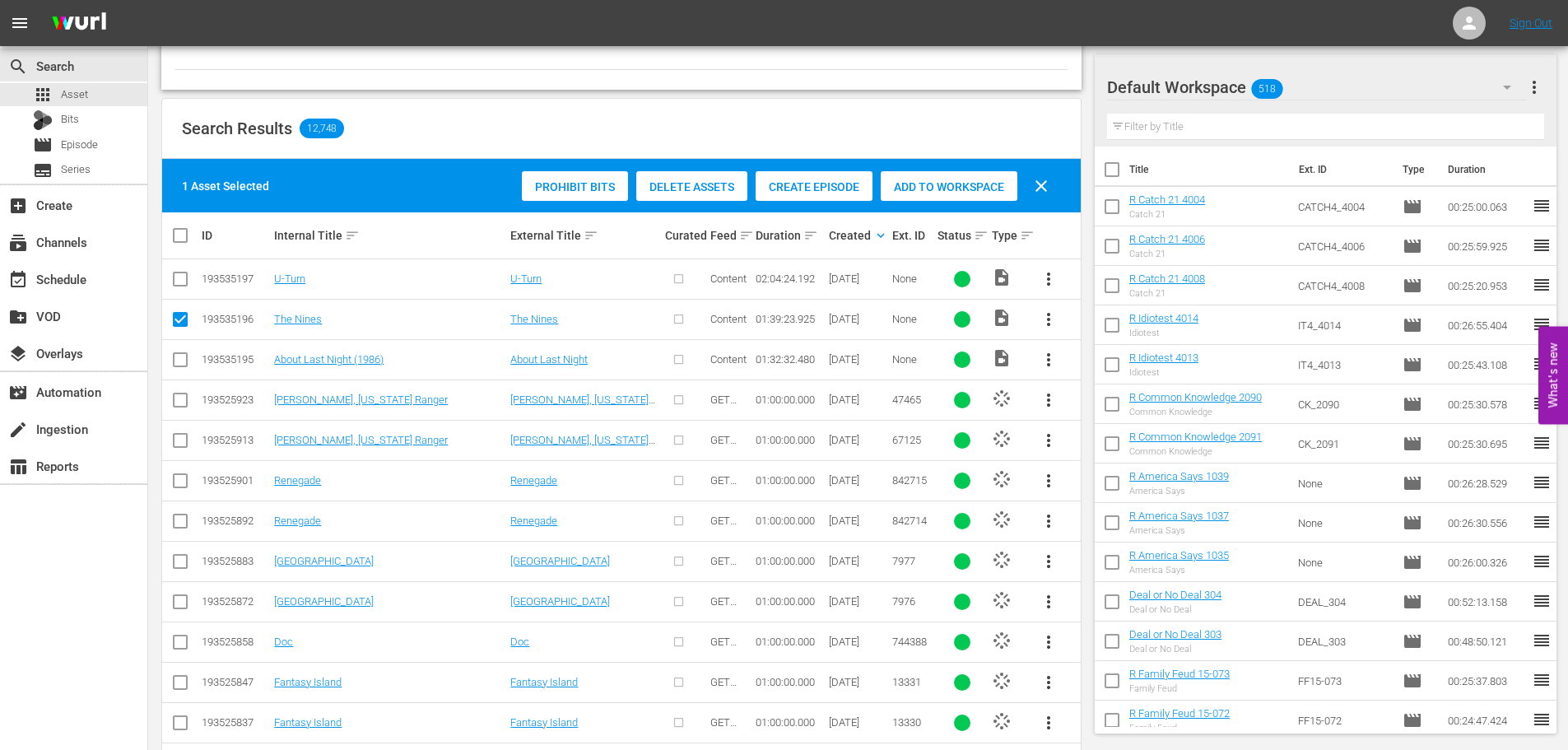
click at [190, 283] on td at bounding box center [180, 279] width 37 height 40
click at [168, 280] on td at bounding box center [180, 279] width 37 height 40
click at [176, 280] on input "checkbox" at bounding box center [180, 282] width 20 height 20
checkbox input "true"
click at [178, 366] on input "checkbox" at bounding box center [180, 363] width 20 height 20
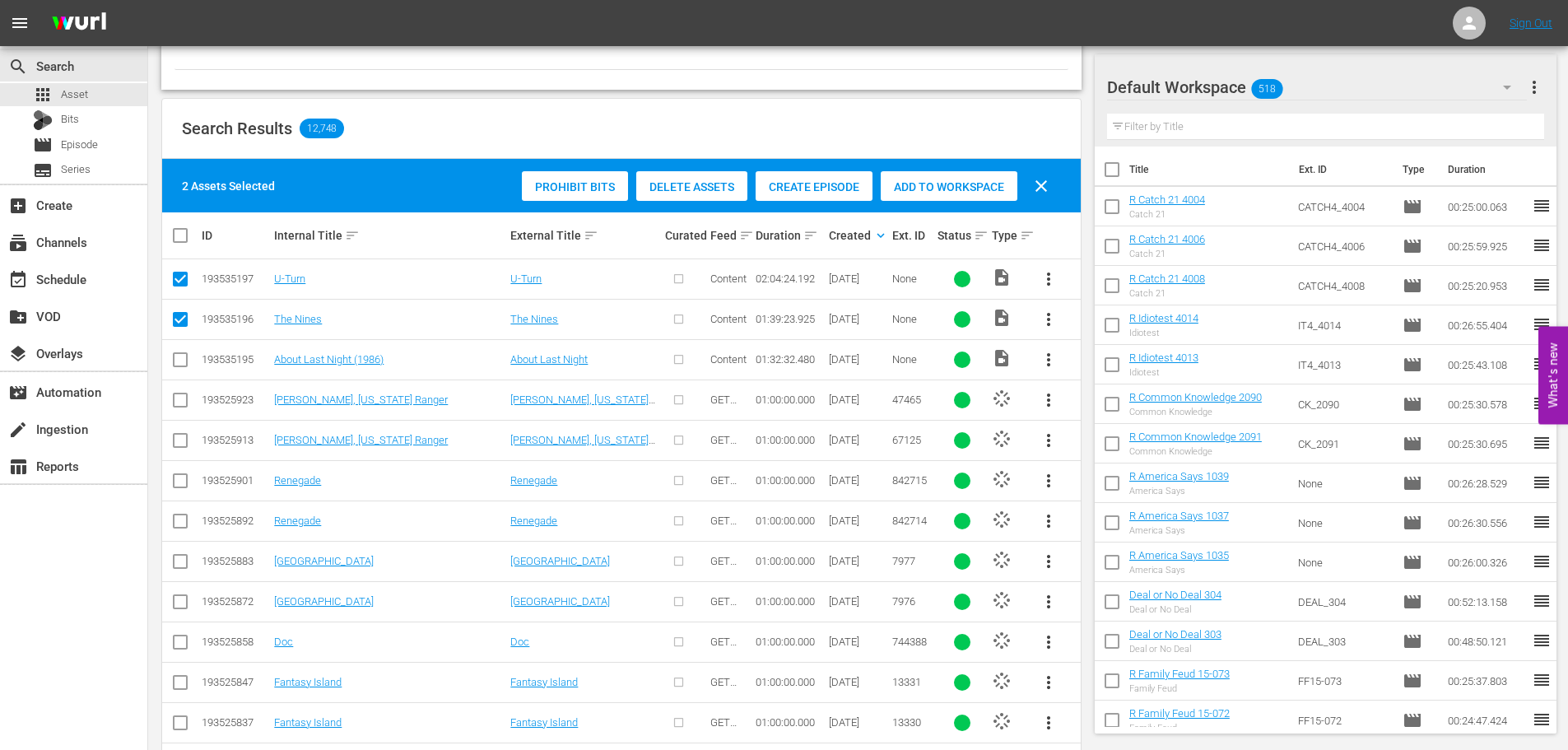
checkbox input "true"
click at [823, 180] on span "Create Episode" at bounding box center [814, 186] width 117 height 13
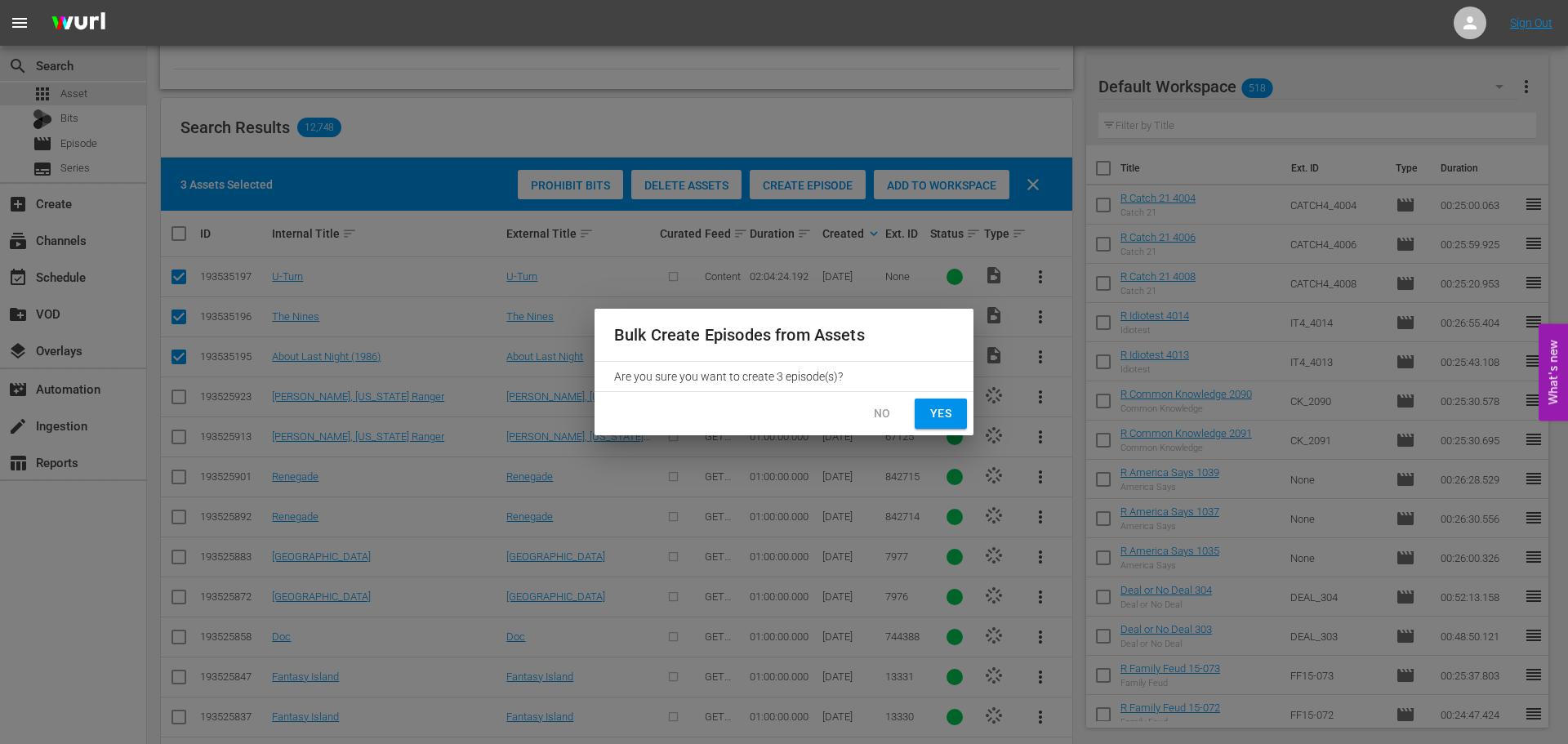
click at [950, 413] on span "Yes" at bounding box center [941, 414] width 26 height 20
checkbox input "false"
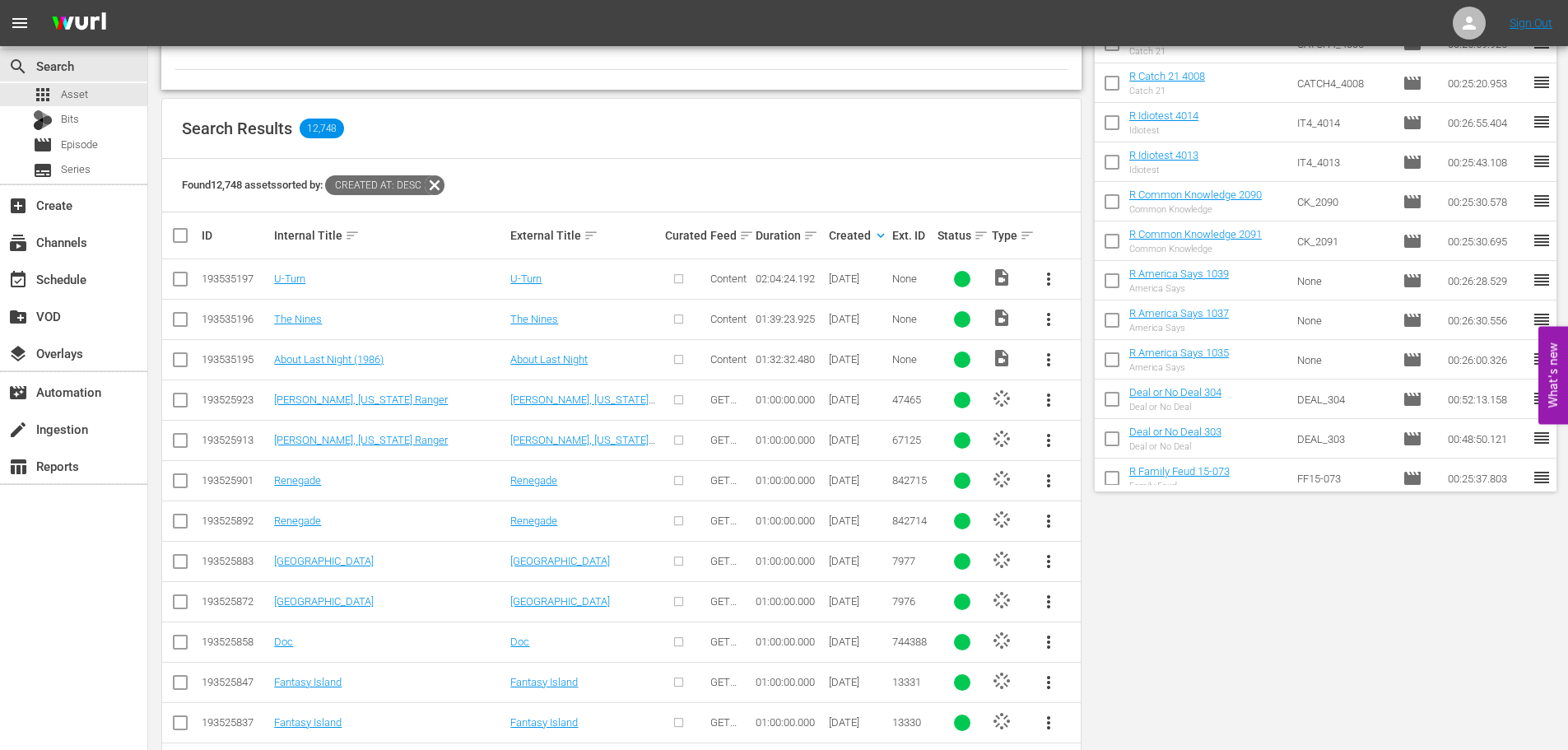
scroll to position [0, 0]
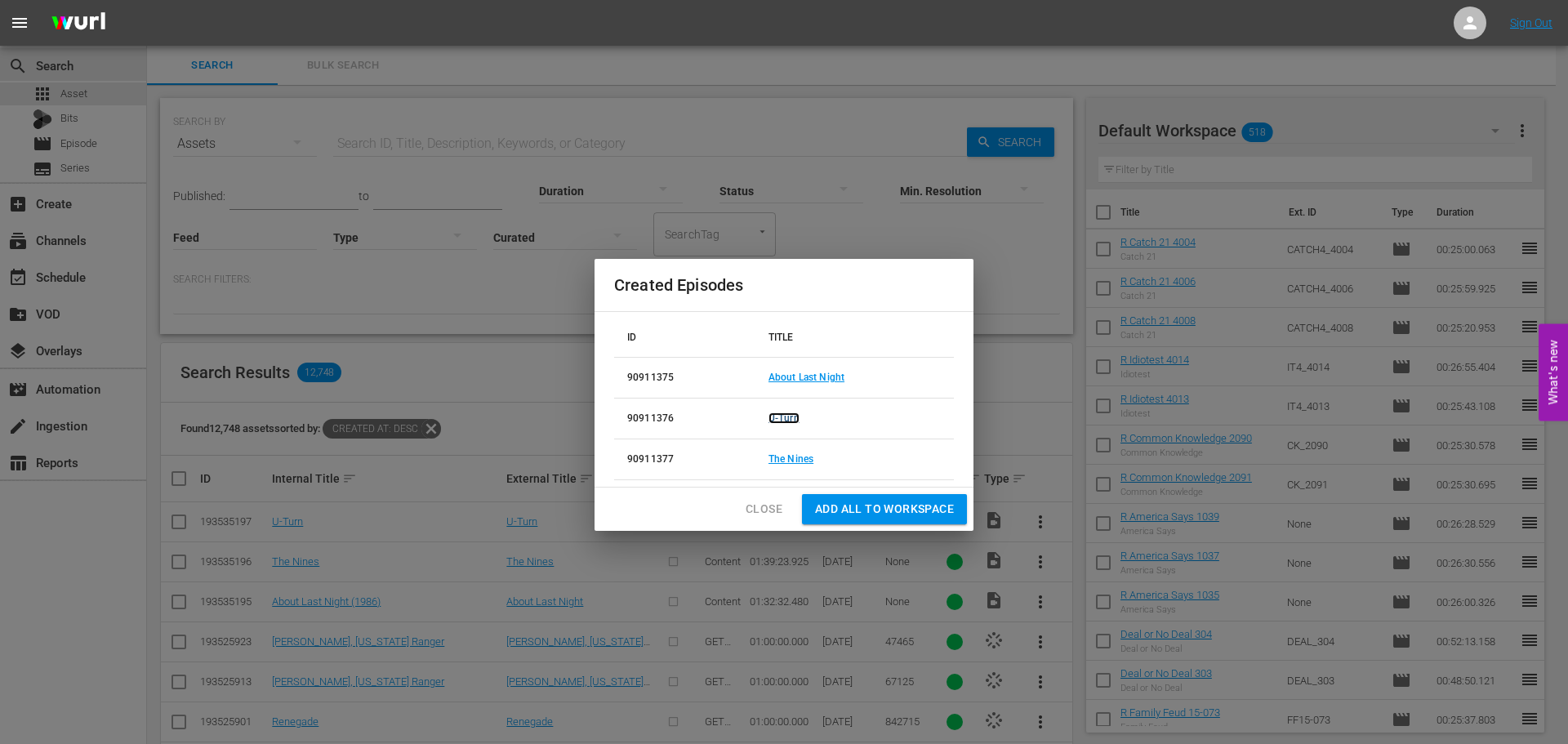
click at [787, 417] on link "U-Turn" at bounding box center [784, 418] width 31 height 11
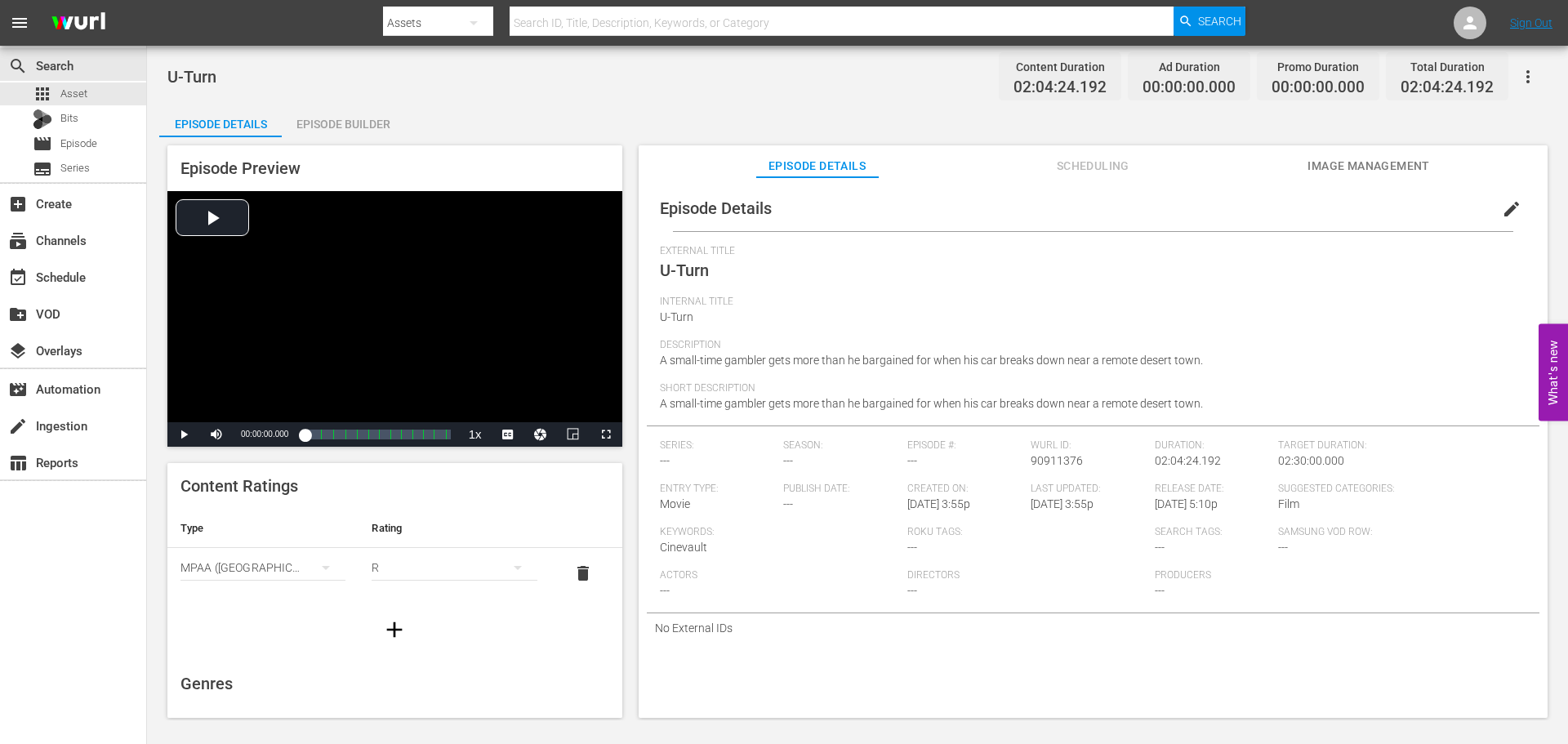
click at [348, 112] on div "Episode Builder" at bounding box center [343, 124] width 123 height 39
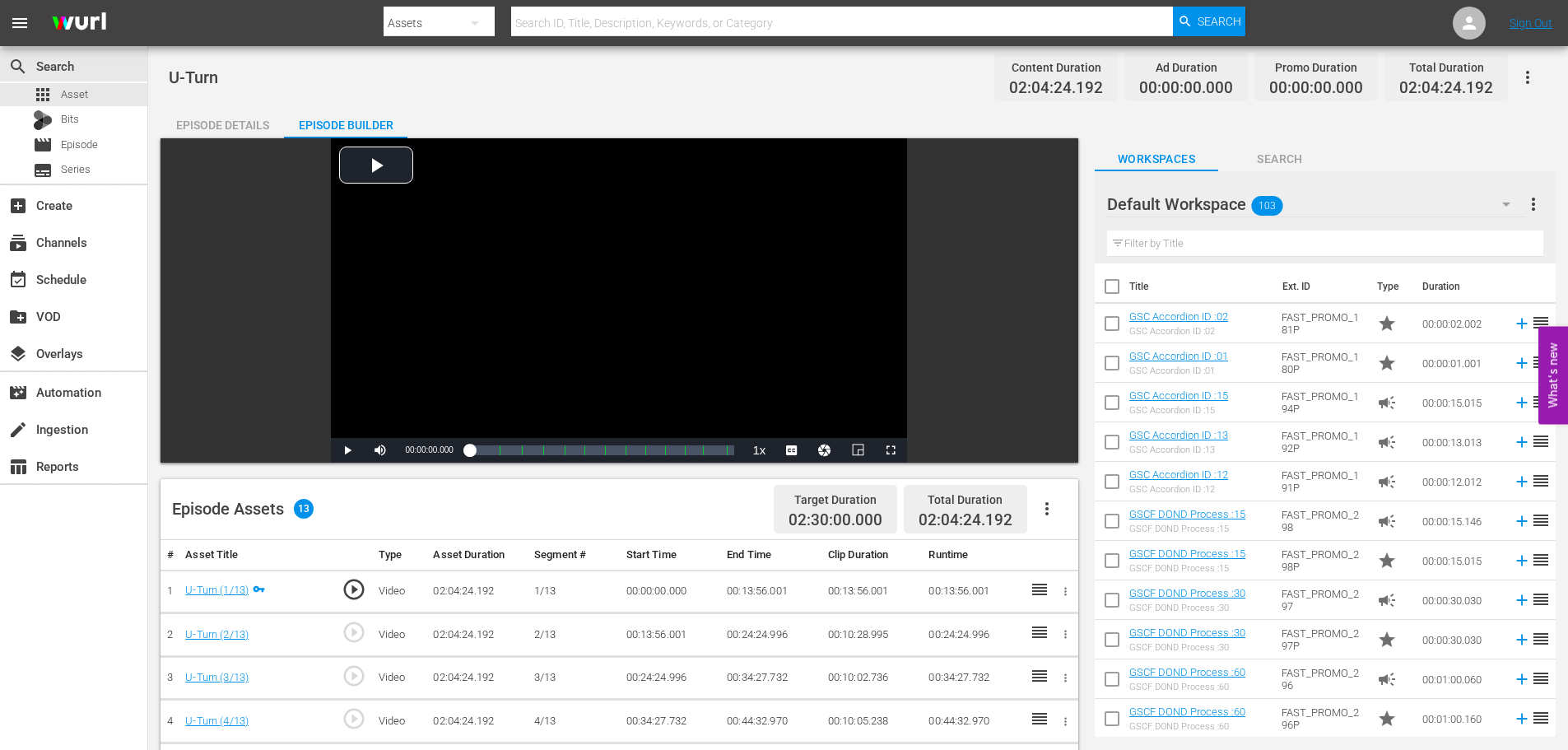
click at [1527, 68] on icon "button" at bounding box center [1528, 77] width 20 height 20
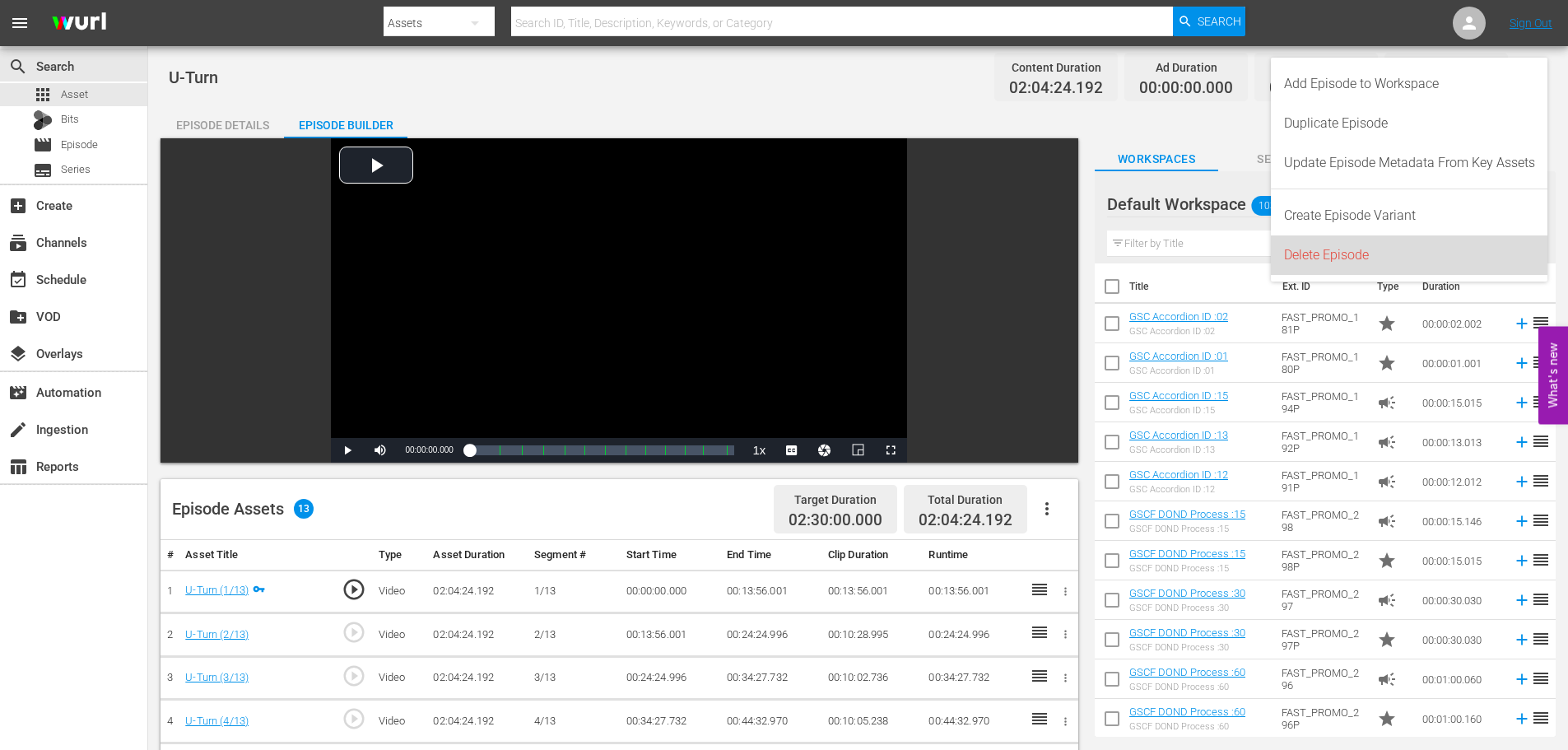
click at [1383, 252] on div "Delete Episode" at bounding box center [1409, 255] width 251 height 39
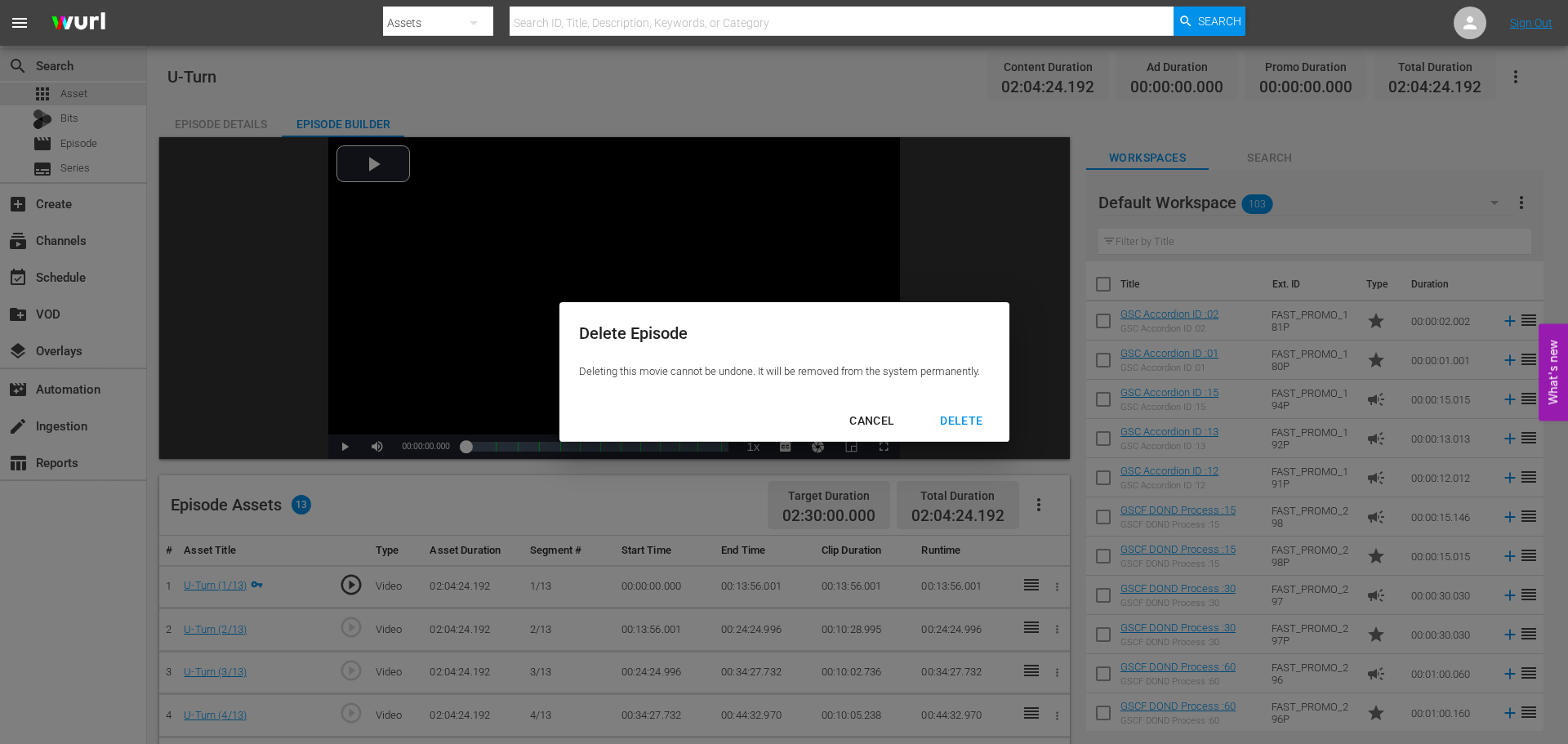
click at [948, 443] on div "Delete Episode Deleting this movie cannot be undone. It will be removed from th…" at bounding box center [784, 372] width 1568 height 744
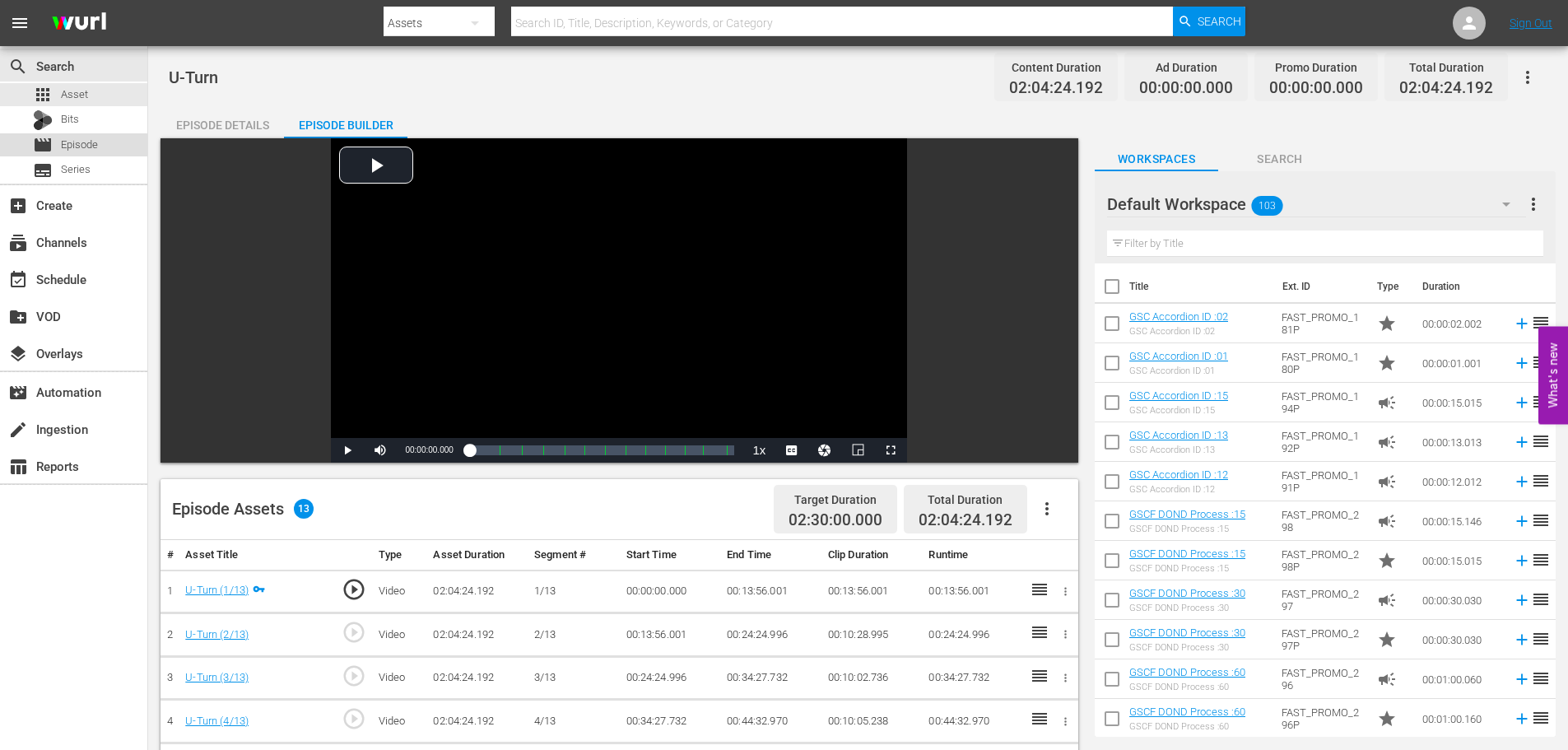
click at [75, 137] on span "Episode" at bounding box center [79, 144] width 37 height 16
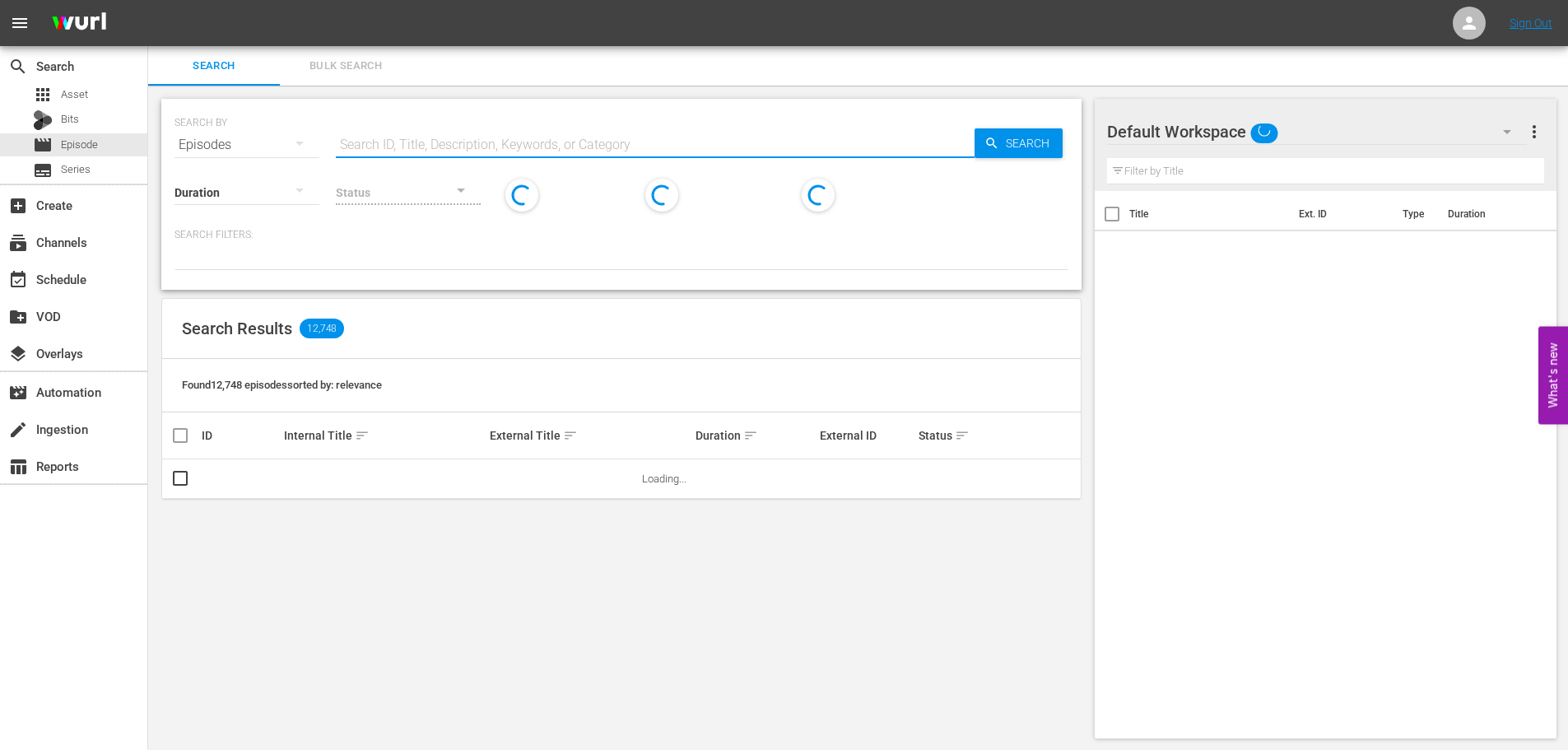
drag, startPoint x: 597, startPoint y: 136, endPoint x: 546, endPoint y: 104, distance: 60.2
click at [597, 136] on input "text" at bounding box center [655, 145] width 639 height 39
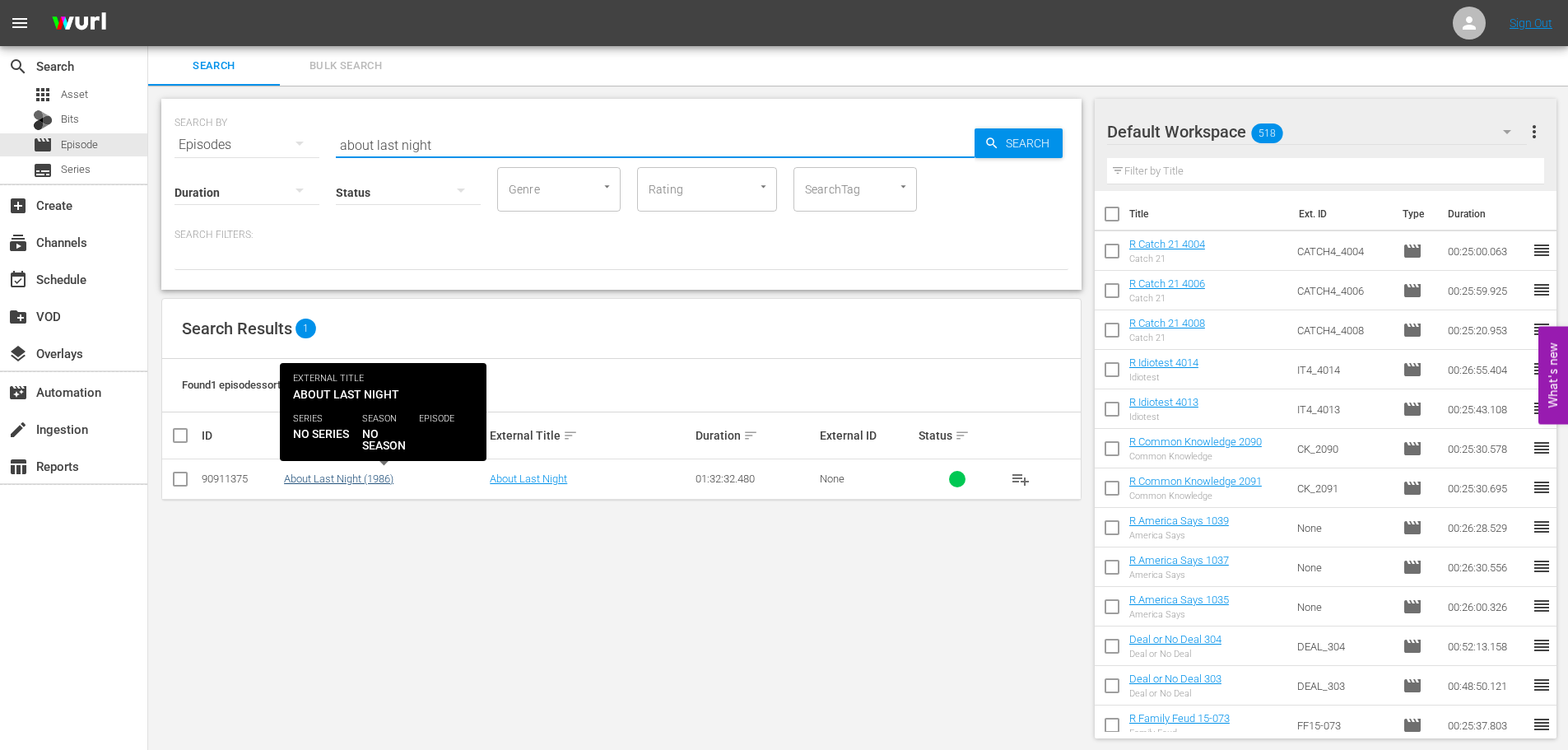
type input "about last night"
click at [365, 477] on link "About Last Night (1986)" at bounding box center [339, 479] width 110 height 12
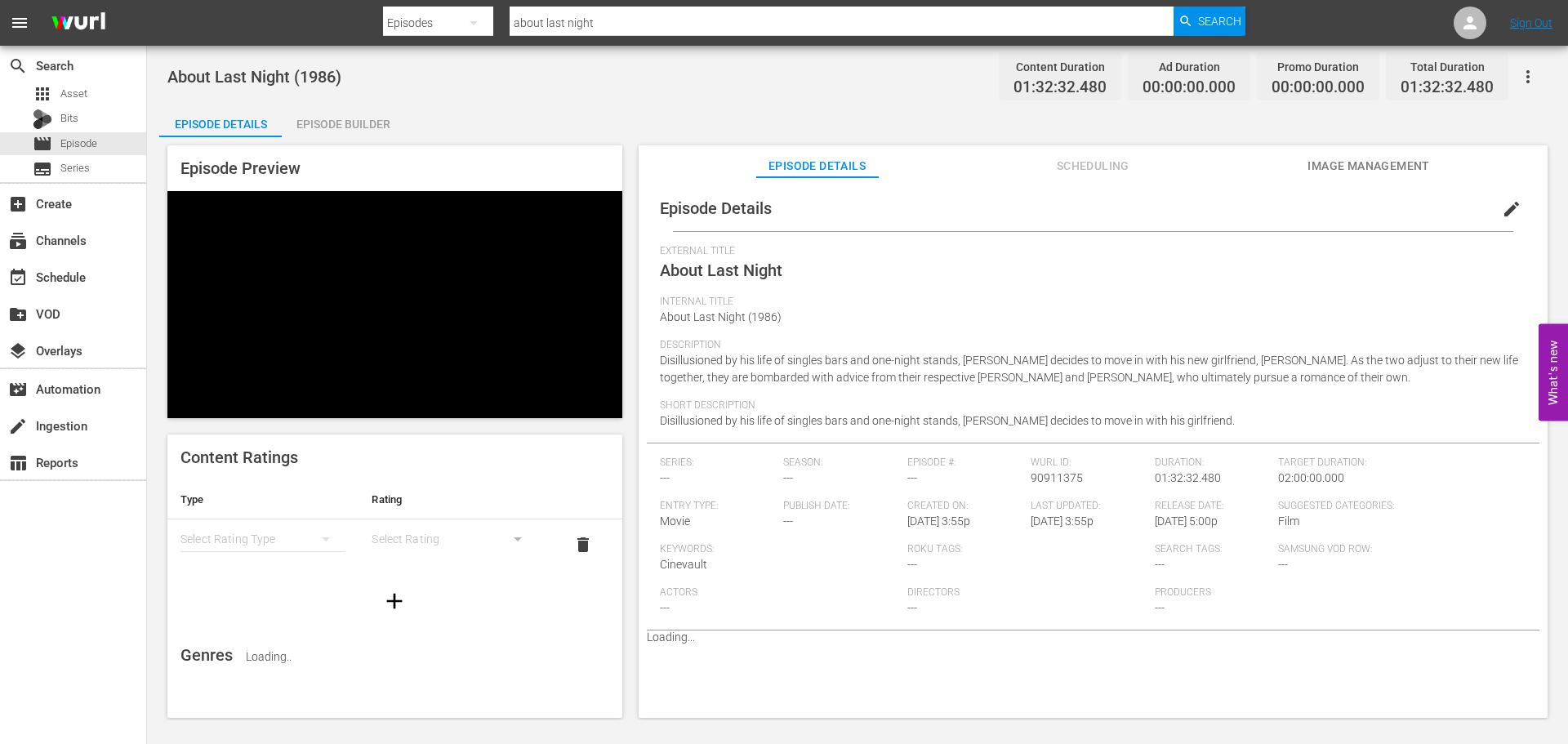
click at [353, 127] on div "Episode Builder" at bounding box center [343, 124] width 123 height 39
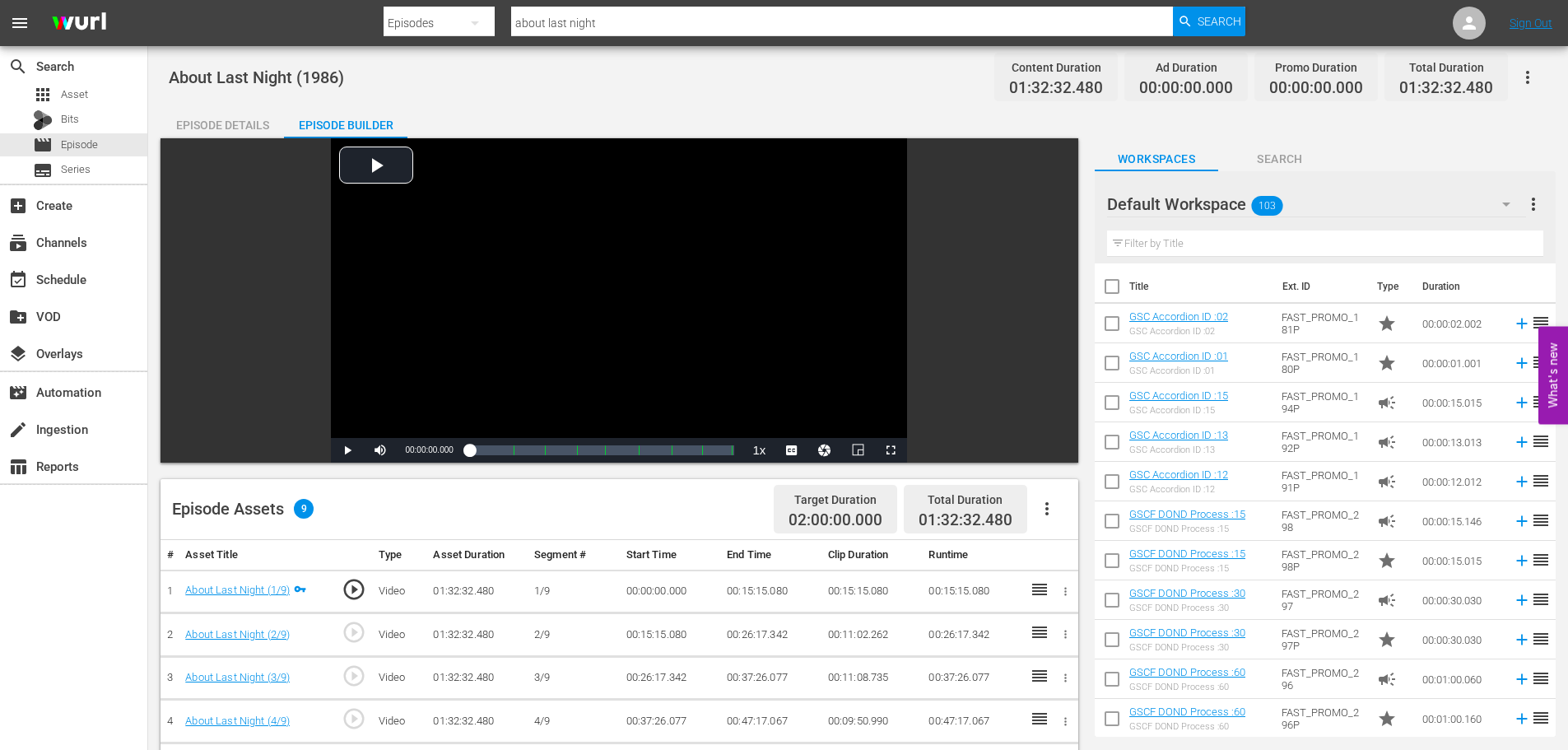
click at [1530, 77] on icon "button" at bounding box center [1528, 77] width 20 height 20
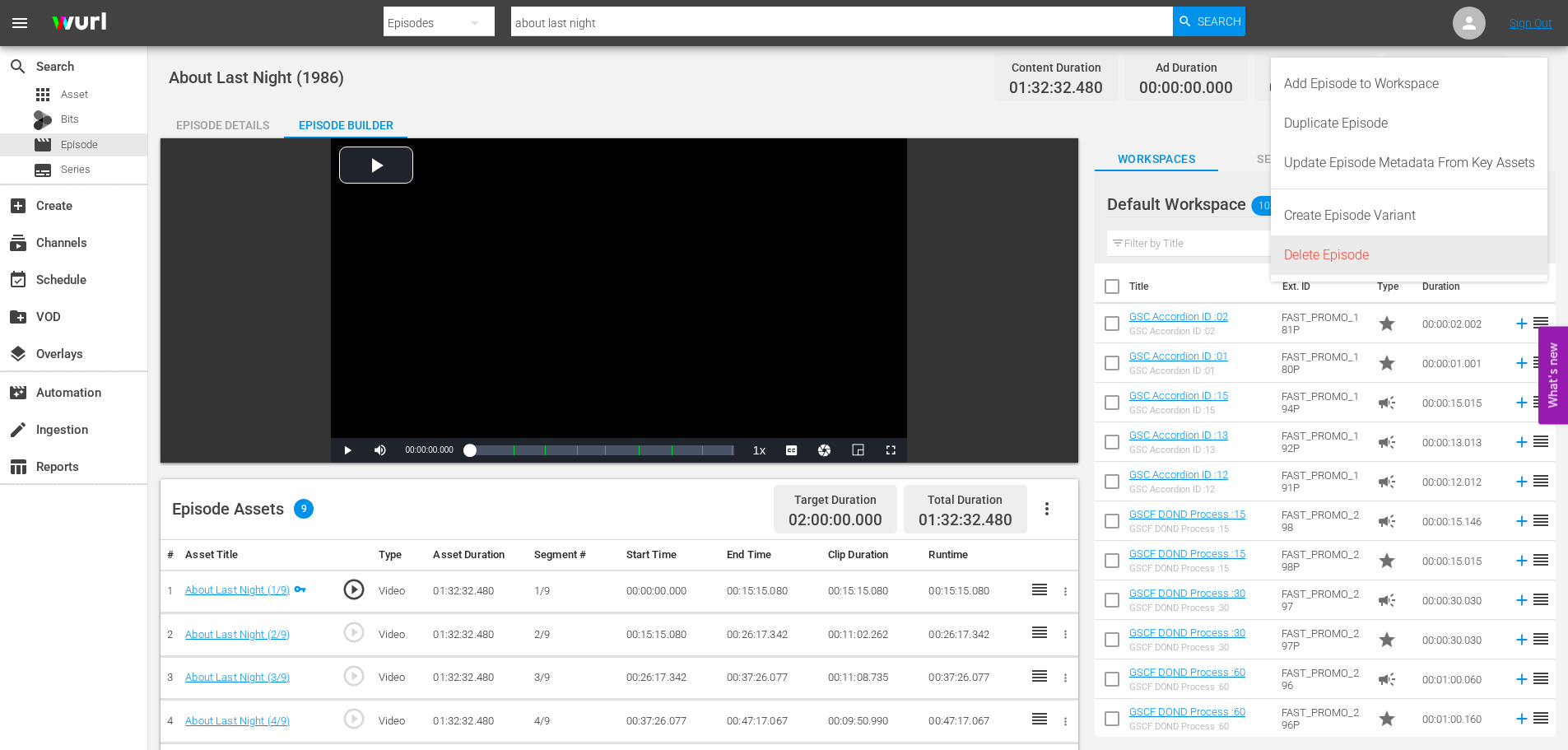
click at [1353, 270] on div "Delete Episode" at bounding box center [1409, 255] width 251 height 39
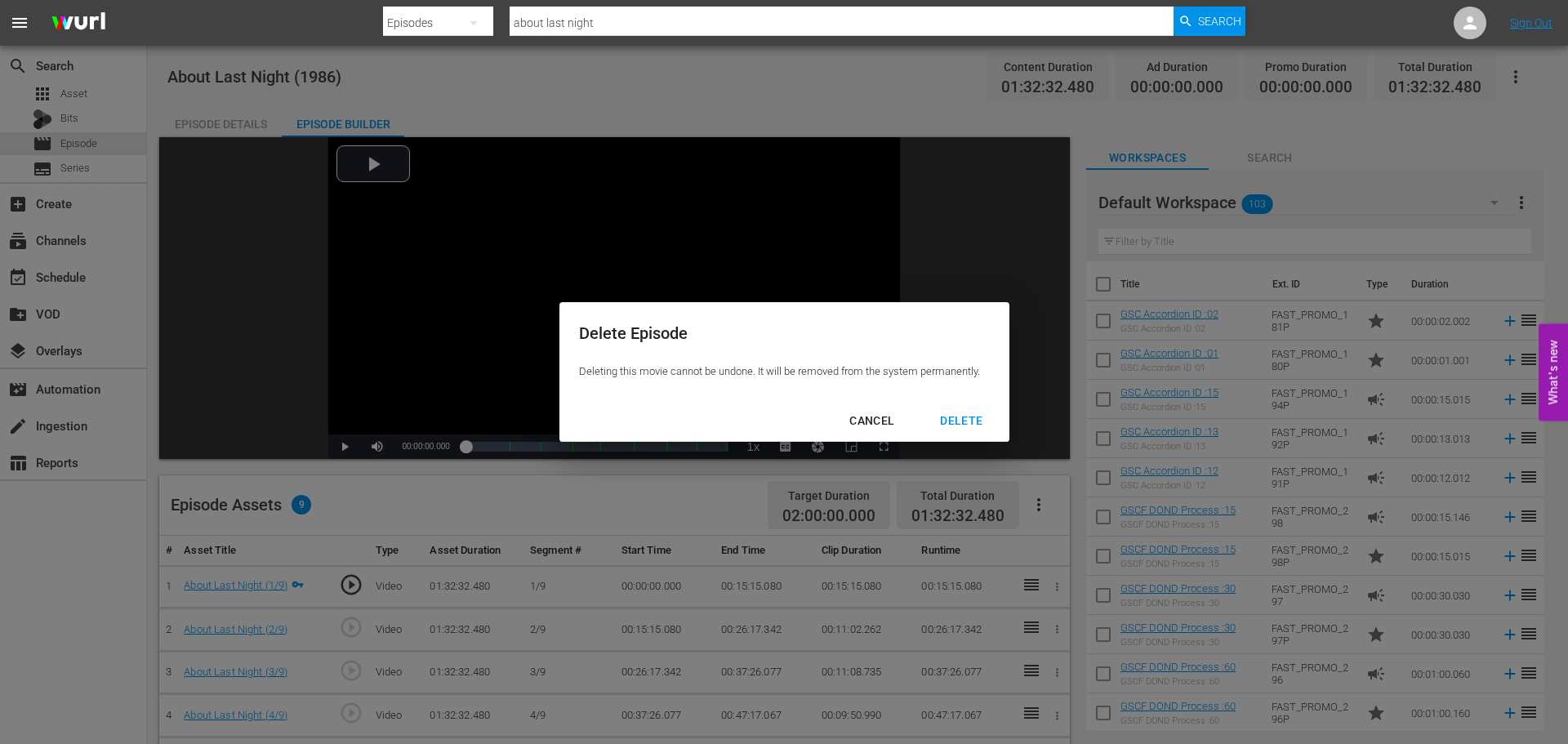
click at [970, 415] on div "DELETE" at bounding box center [961, 421] width 69 height 20
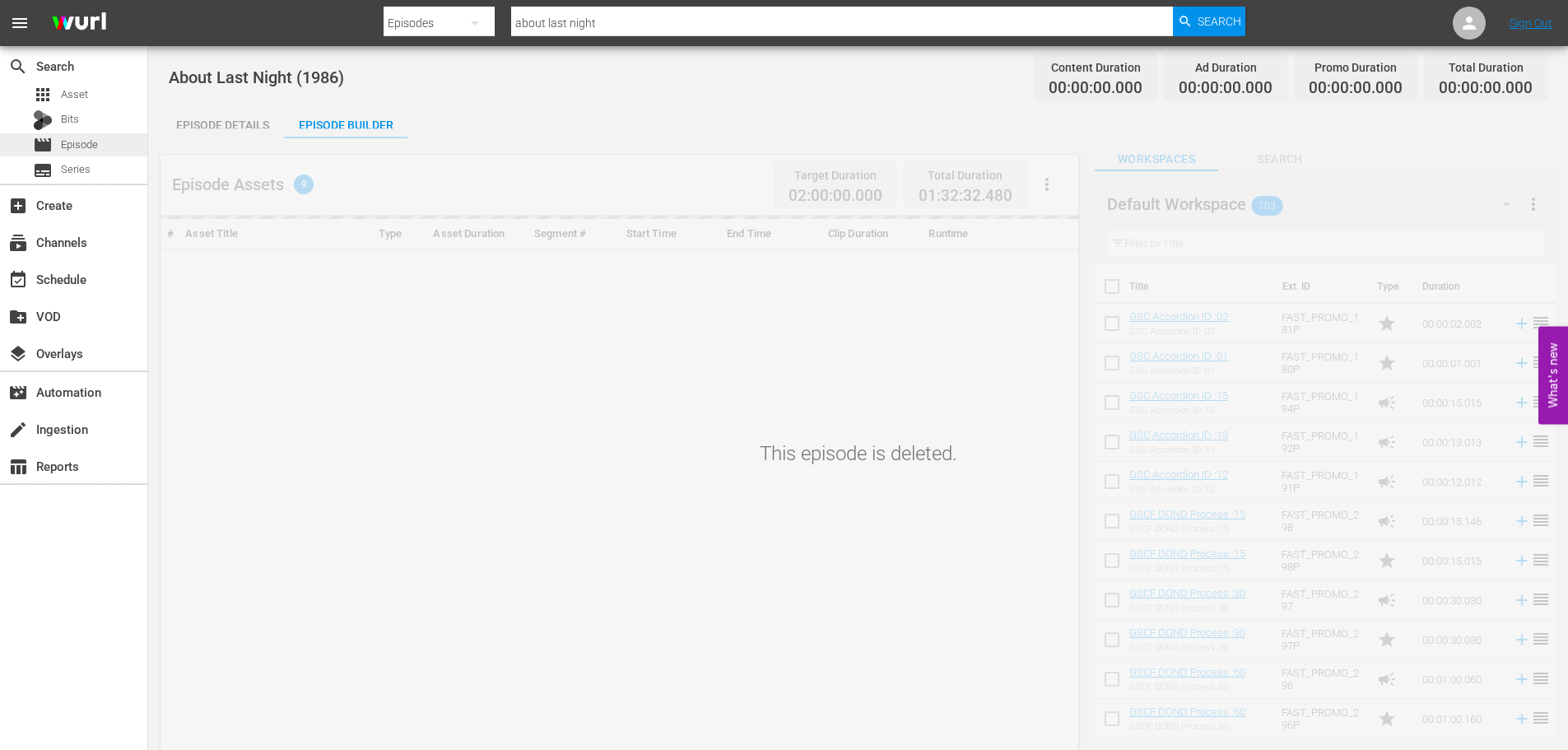
click at [70, 148] on span "Episode" at bounding box center [79, 144] width 37 height 16
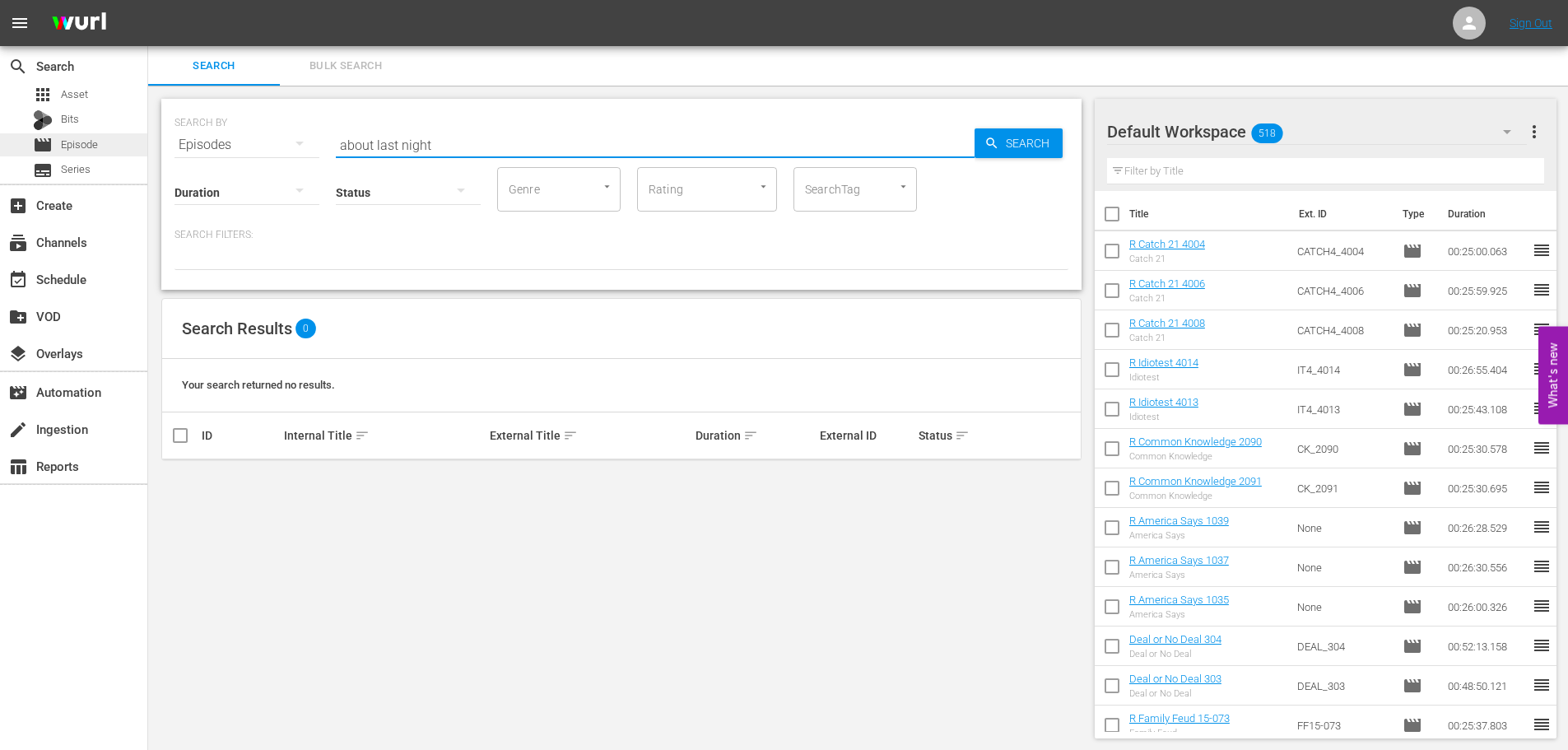
drag, startPoint x: 431, startPoint y: 133, endPoint x: 0, endPoint y: 148, distance: 431.3
click at [148, 0] on div "search Search apps Asset Bits movie Episode subtitles Series add_box Create sub…" at bounding box center [858, 0] width 1420 height 0
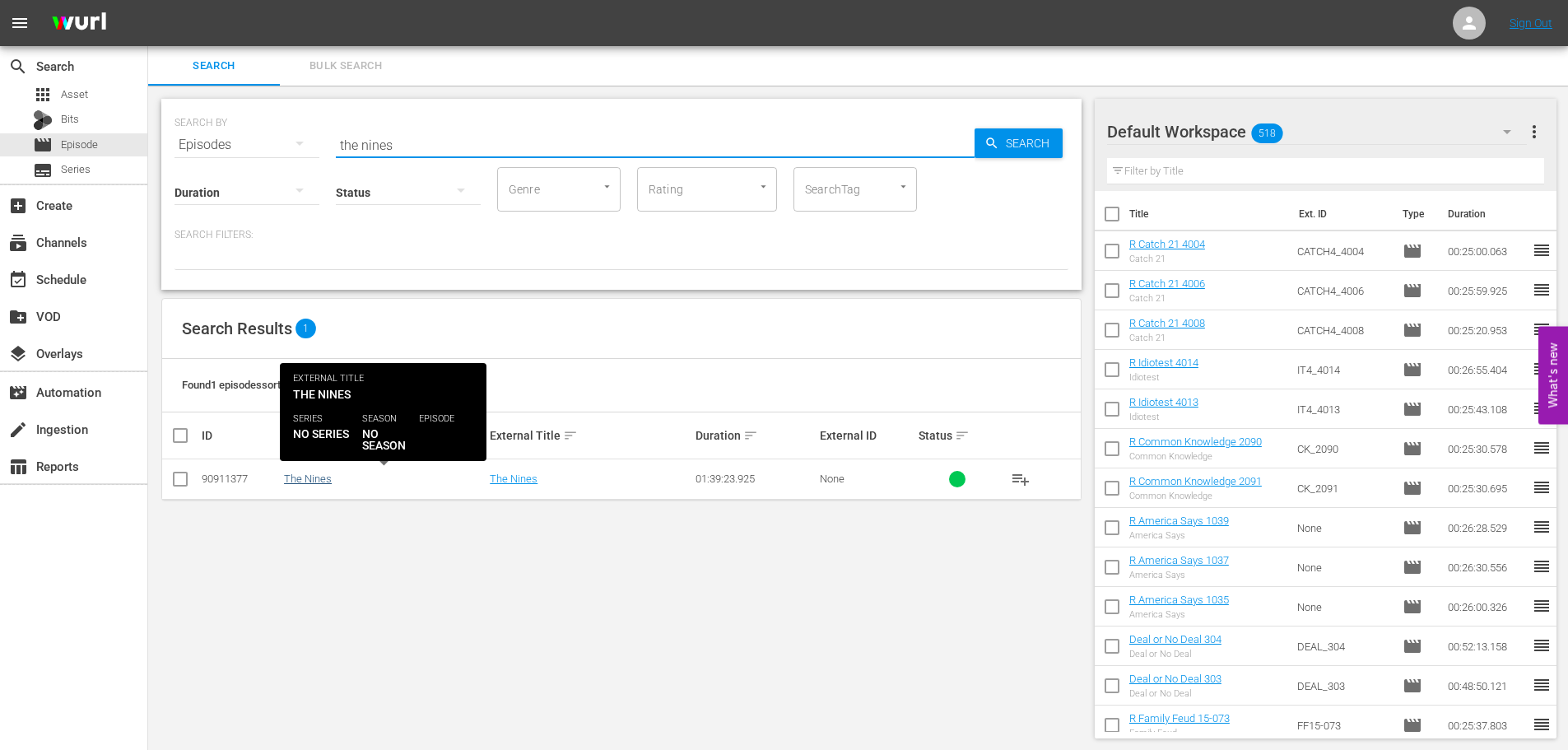
type input "the nines"
click at [299, 475] on link "The Nines" at bounding box center [308, 479] width 48 height 12
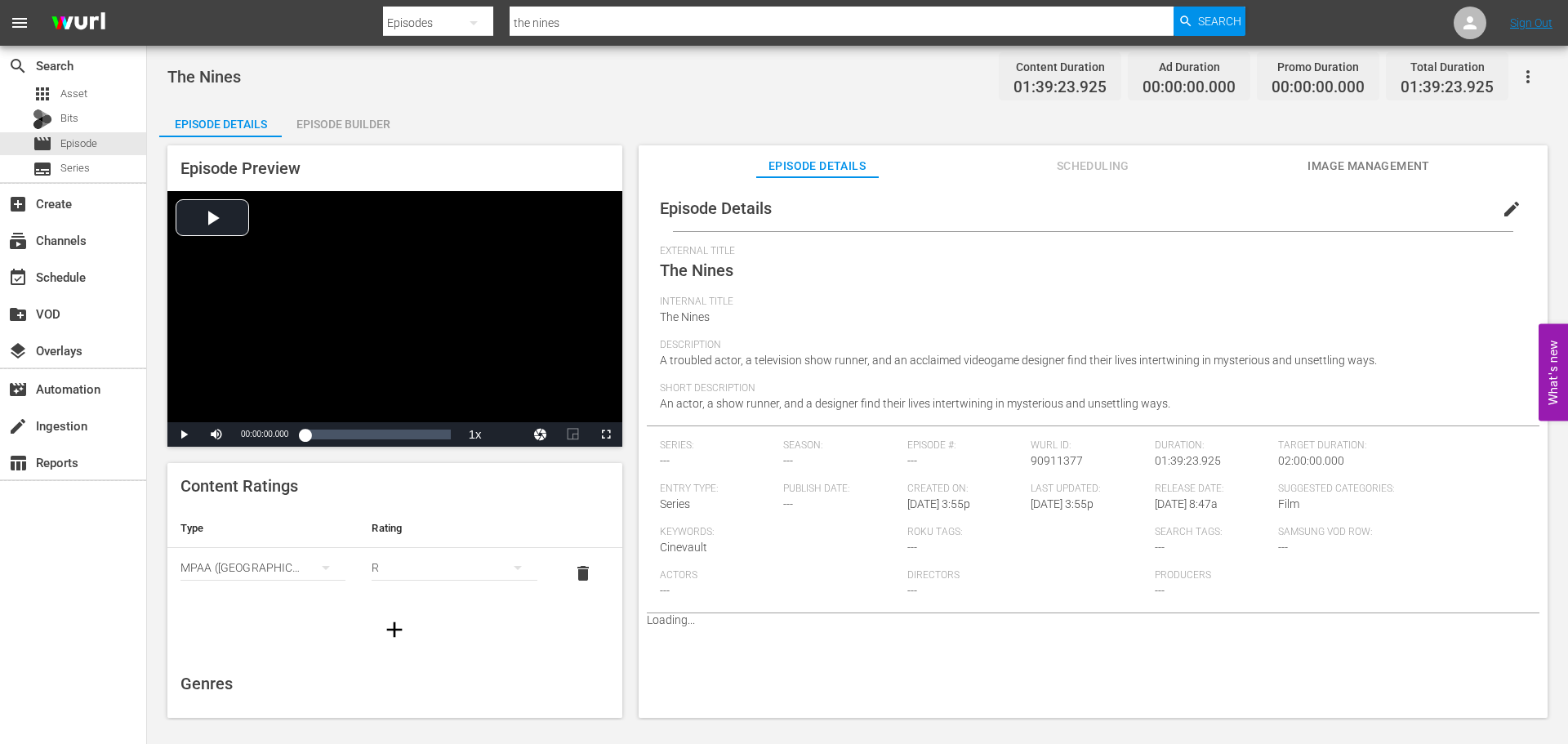
click at [358, 112] on div "Episode Builder" at bounding box center [343, 124] width 123 height 39
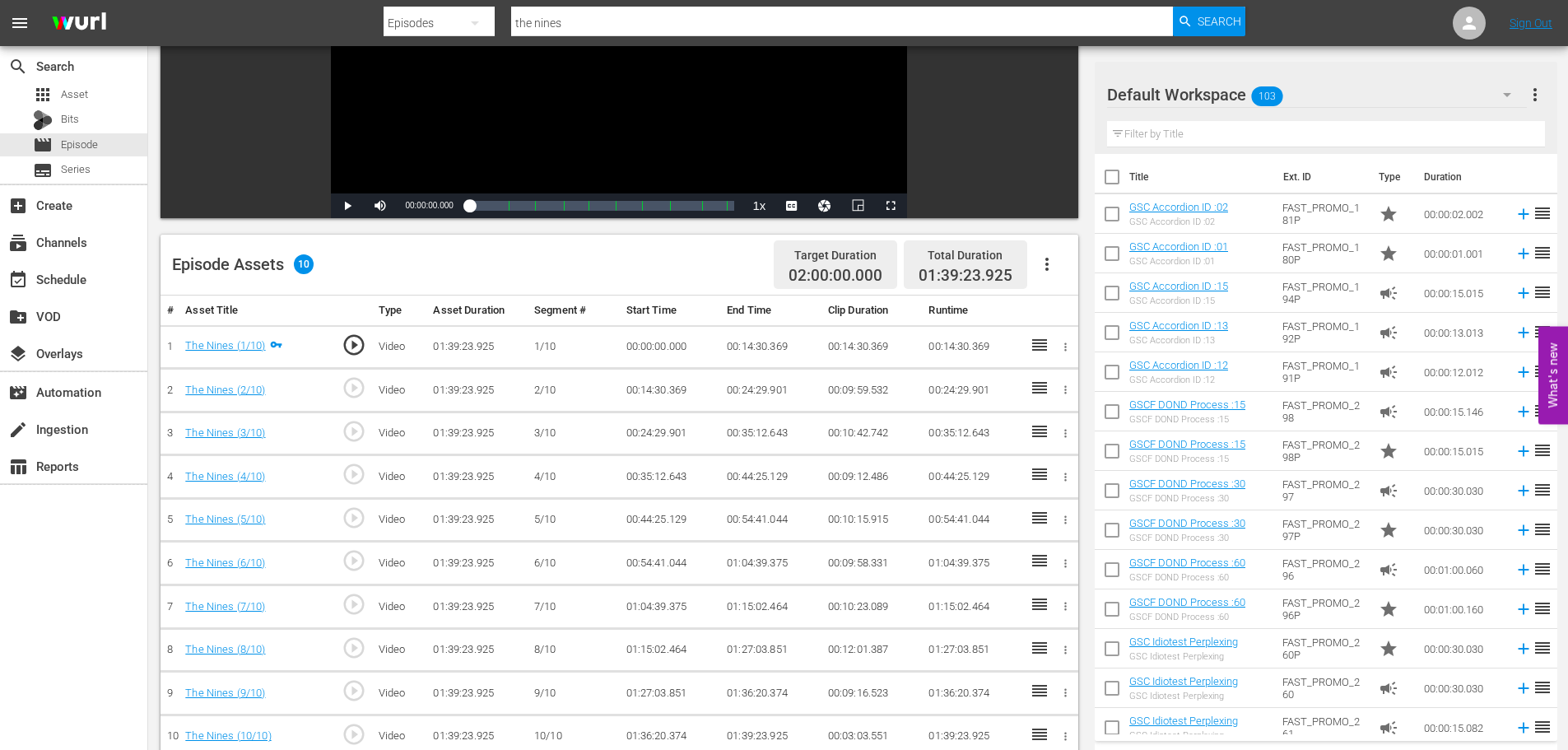
scroll to position [247, 0]
click at [968, 480] on td "00:44:25.129" at bounding box center [973, 475] width 101 height 44
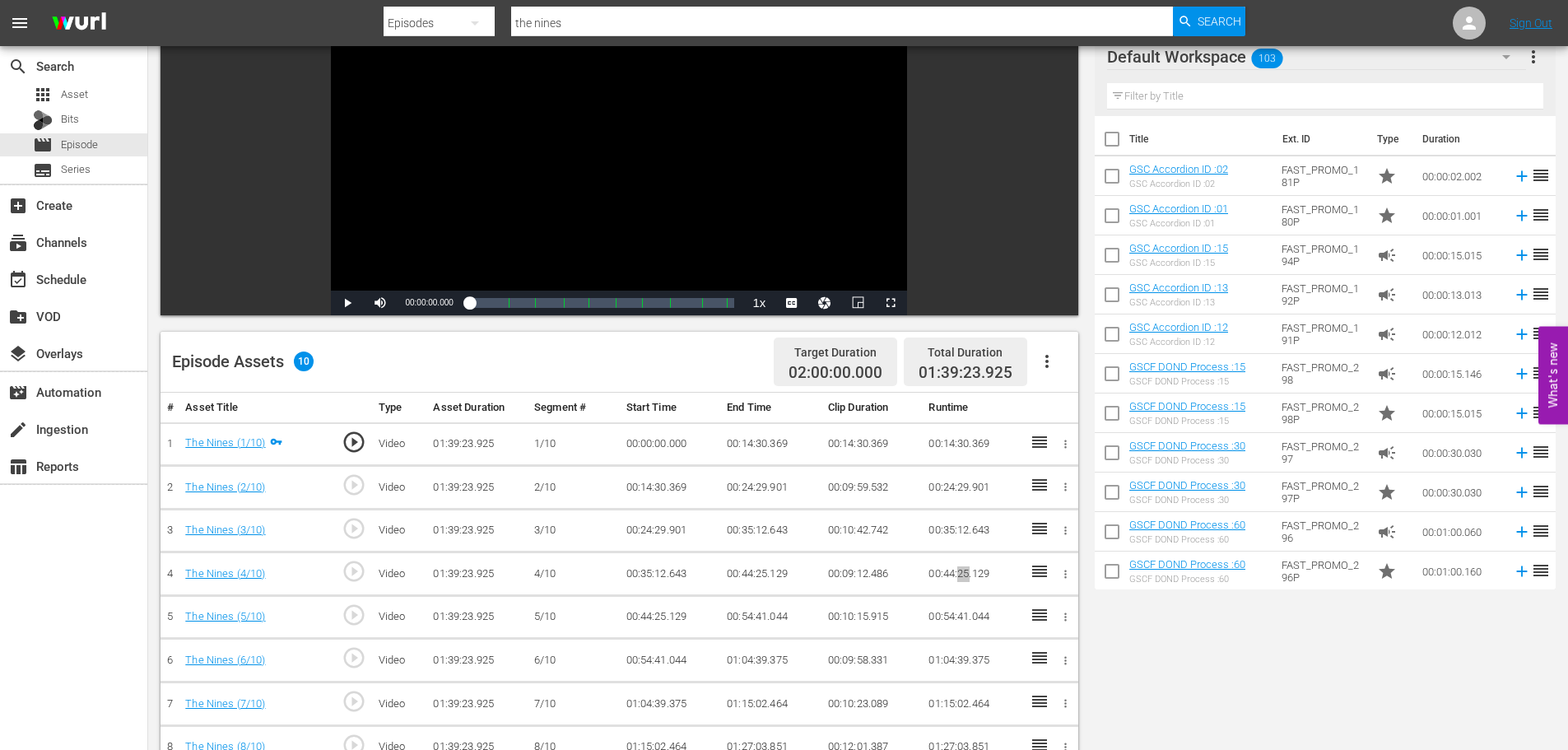
scroll to position [0, 0]
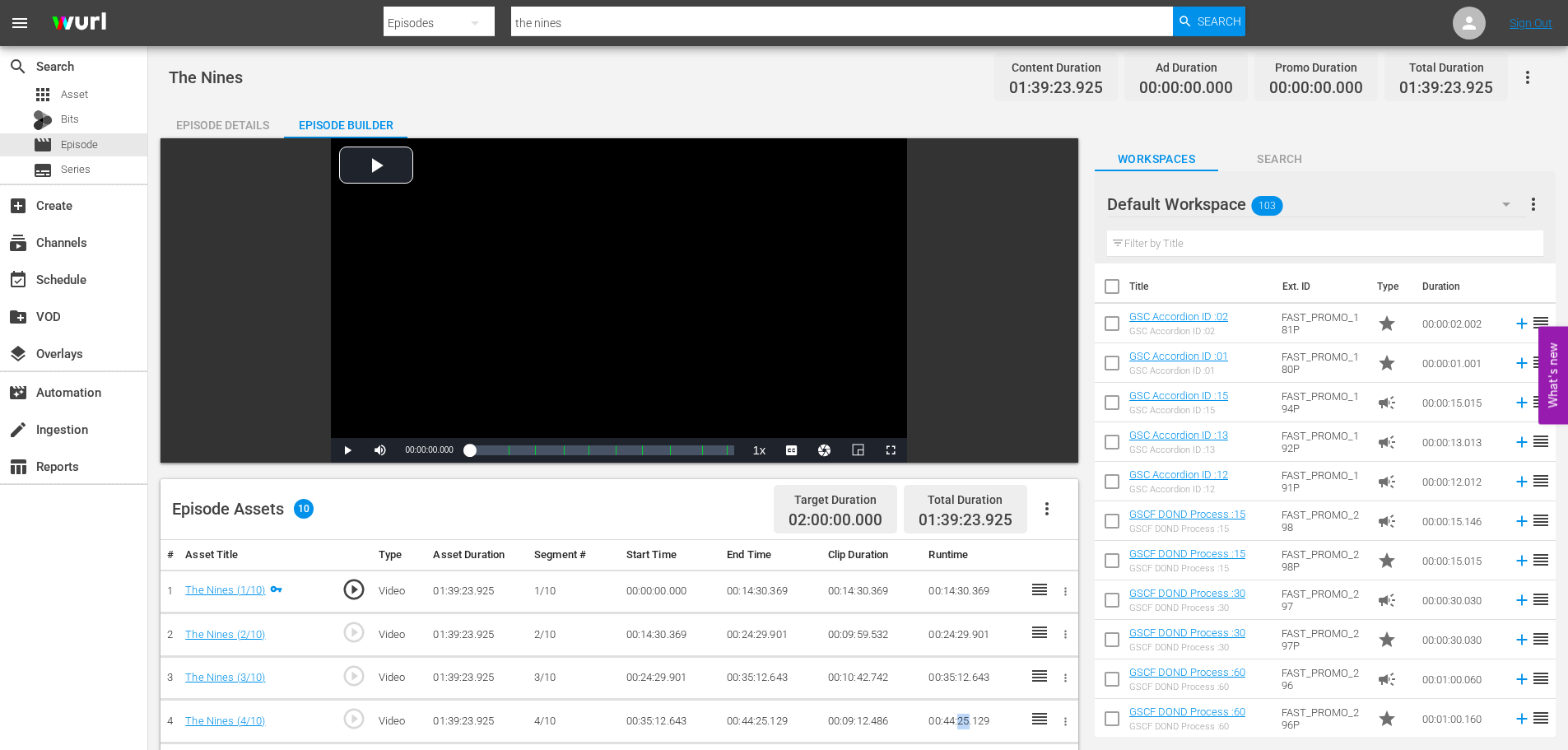
click at [1518, 71] on icon "button" at bounding box center [1528, 77] width 20 height 20
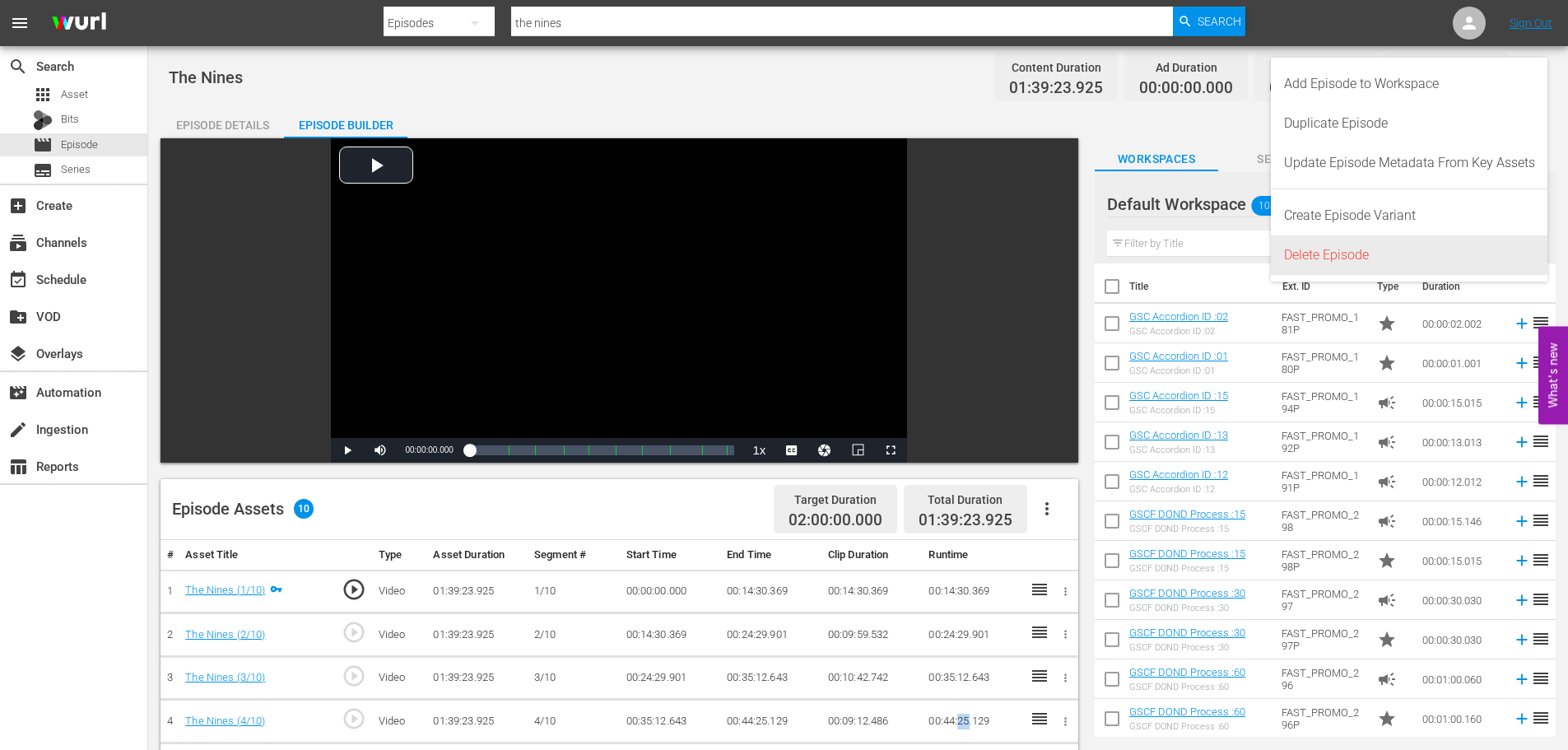
click at [1342, 255] on div "Delete Episode" at bounding box center [1409, 255] width 251 height 39
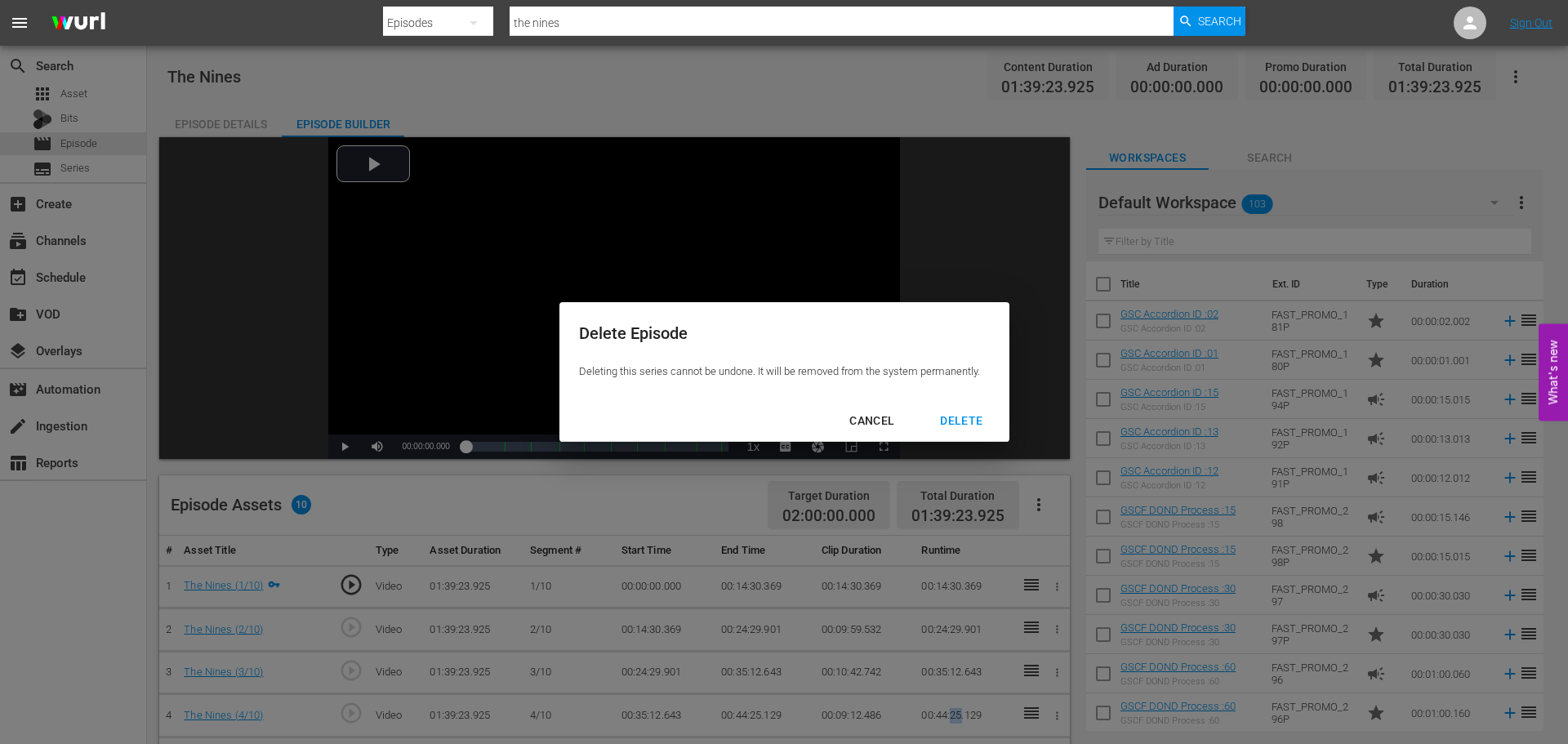
click at [972, 419] on div "DELETE" at bounding box center [961, 421] width 69 height 20
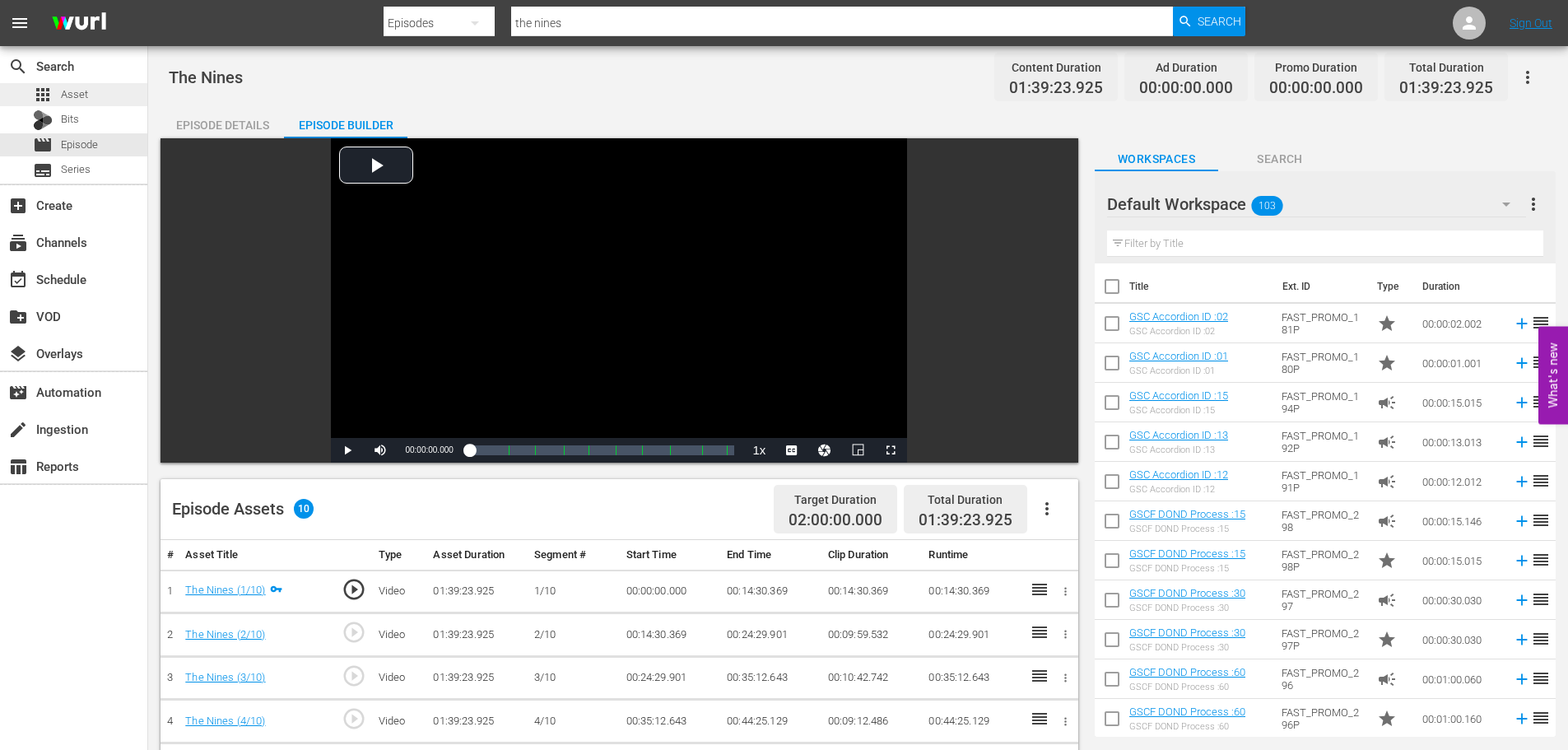
click at [105, 92] on div "apps Asset" at bounding box center [74, 94] width 148 height 23
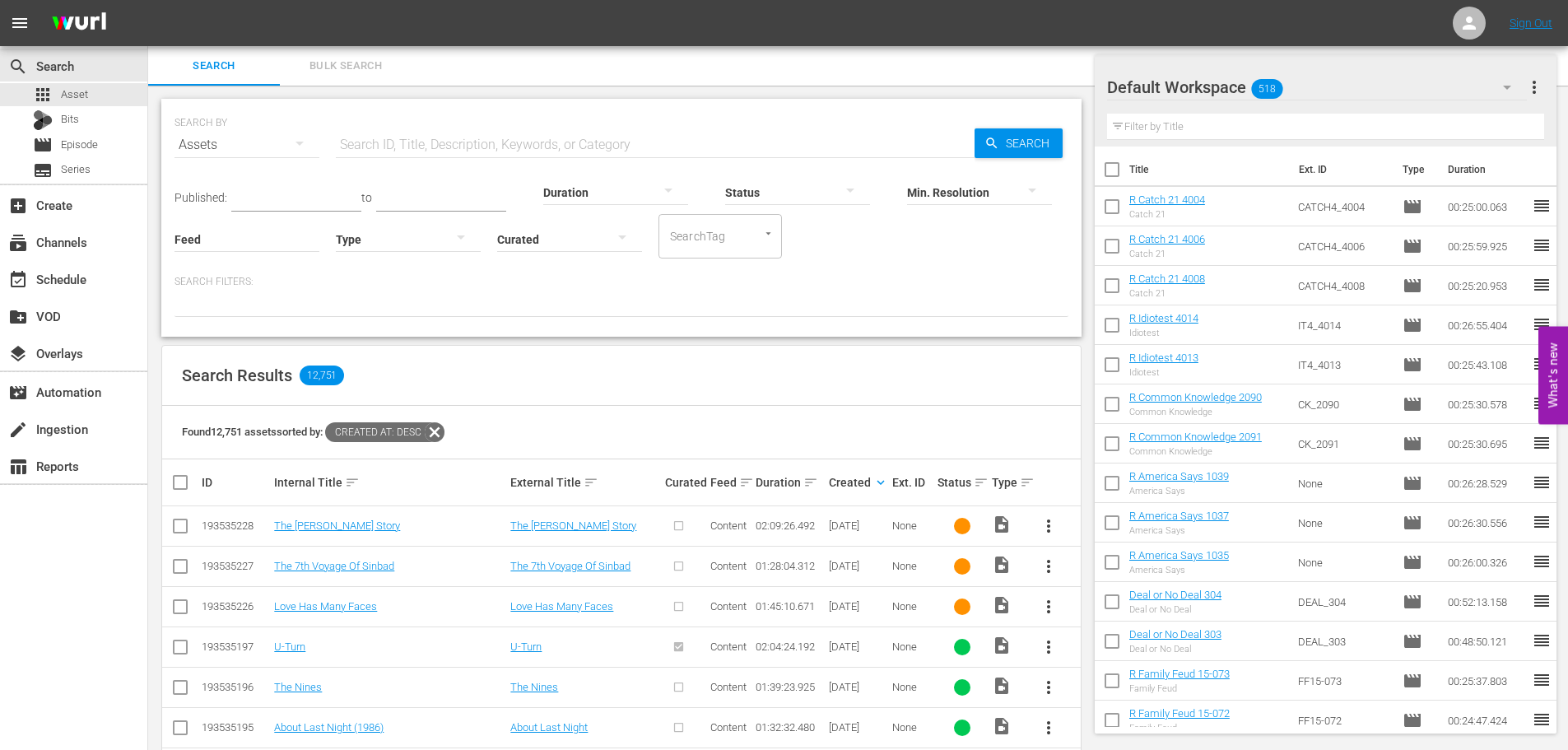
scroll to position [247, 0]
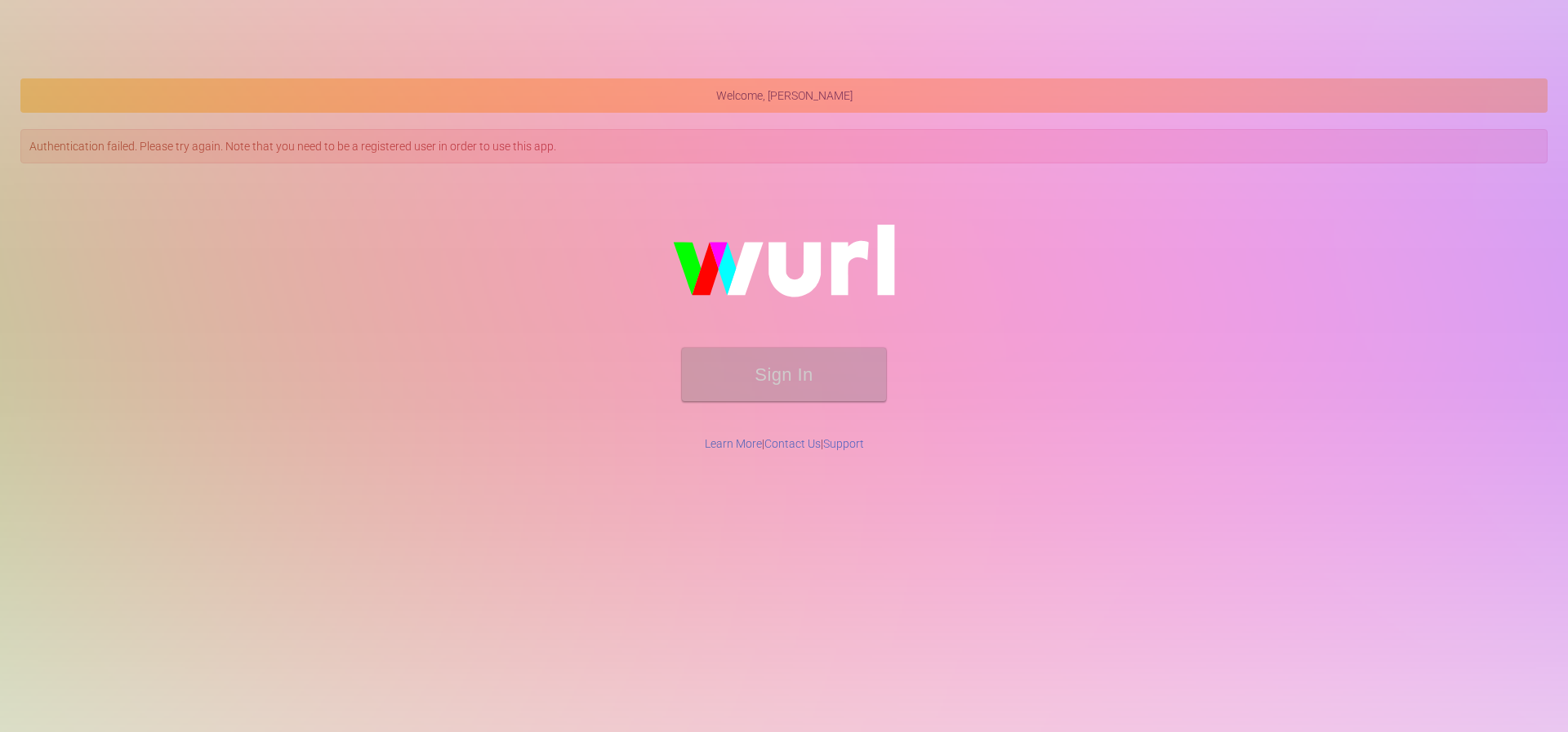
click at [1412, 349] on div "Sign In" at bounding box center [784, 303] width 1525 height 260
